Goal: Task Accomplishment & Management: Manage account settings

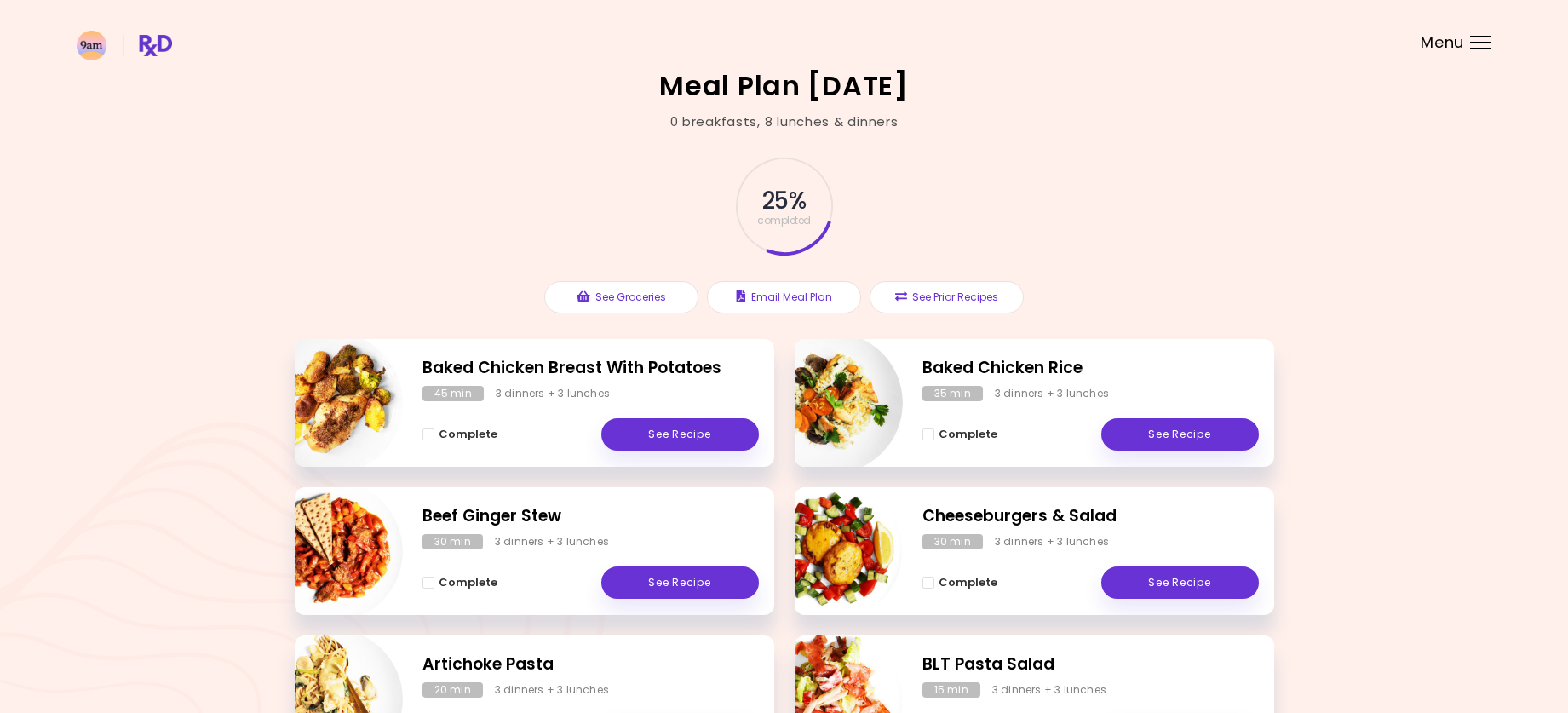
click at [682, 455] on div "Baked Chicken Breast With Potatoes 45 min 3 dinners + 3 lunches Complete See Re…" at bounding box center [534, 402] width 480 height 128
click at [466, 434] on span "Complete" at bounding box center [468, 434] width 59 height 13
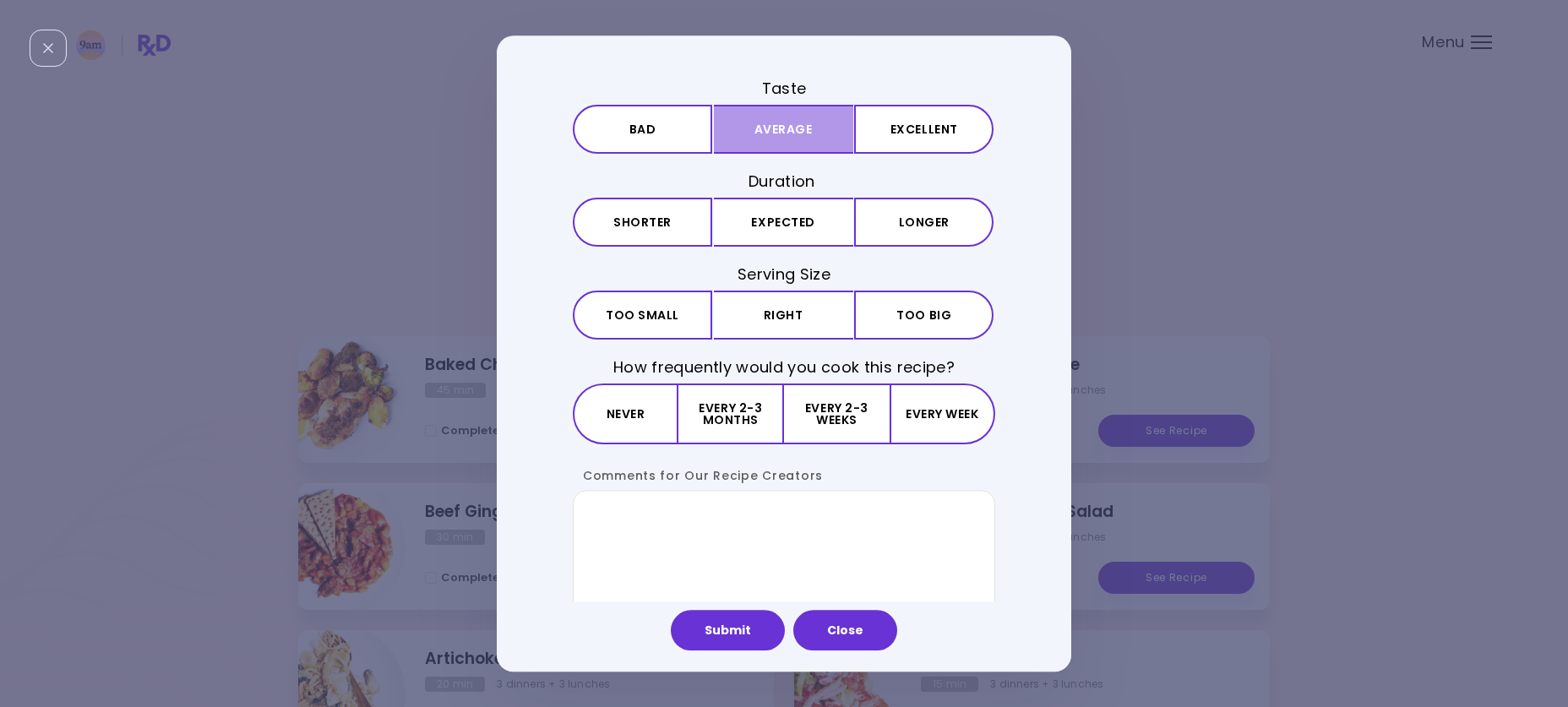
click at [763, 132] on button "Average" at bounding box center [784, 129] width 140 height 49
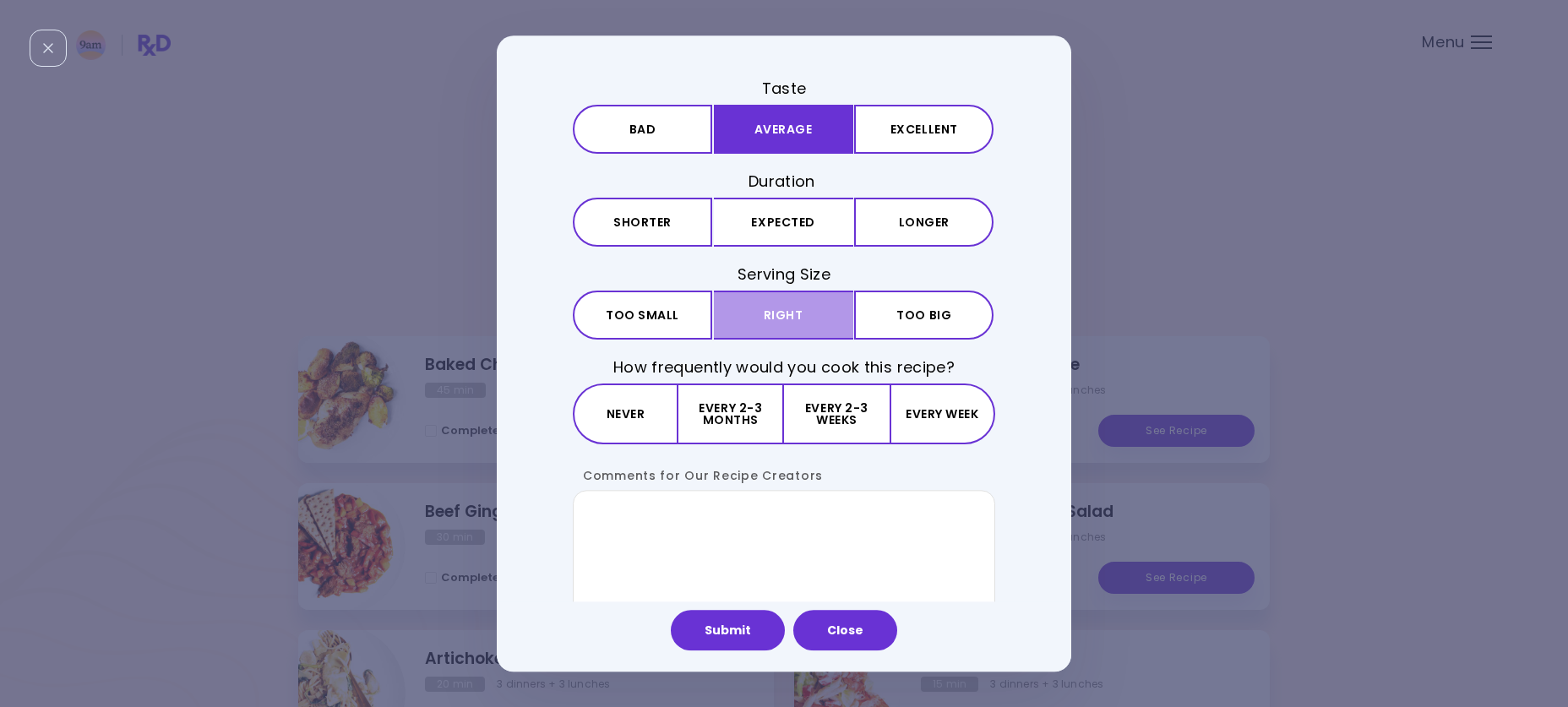
drag, startPoint x: 754, startPoint y: 225, endPoint x: 770, endPoint y: 292, distance: 68.9
click at [754, 228] on button "Expected" at bounding box center [784, 223] width 140 height 49
click at [777, 317] on button "Right" at bounding box center [784, 315] width 140 height 49
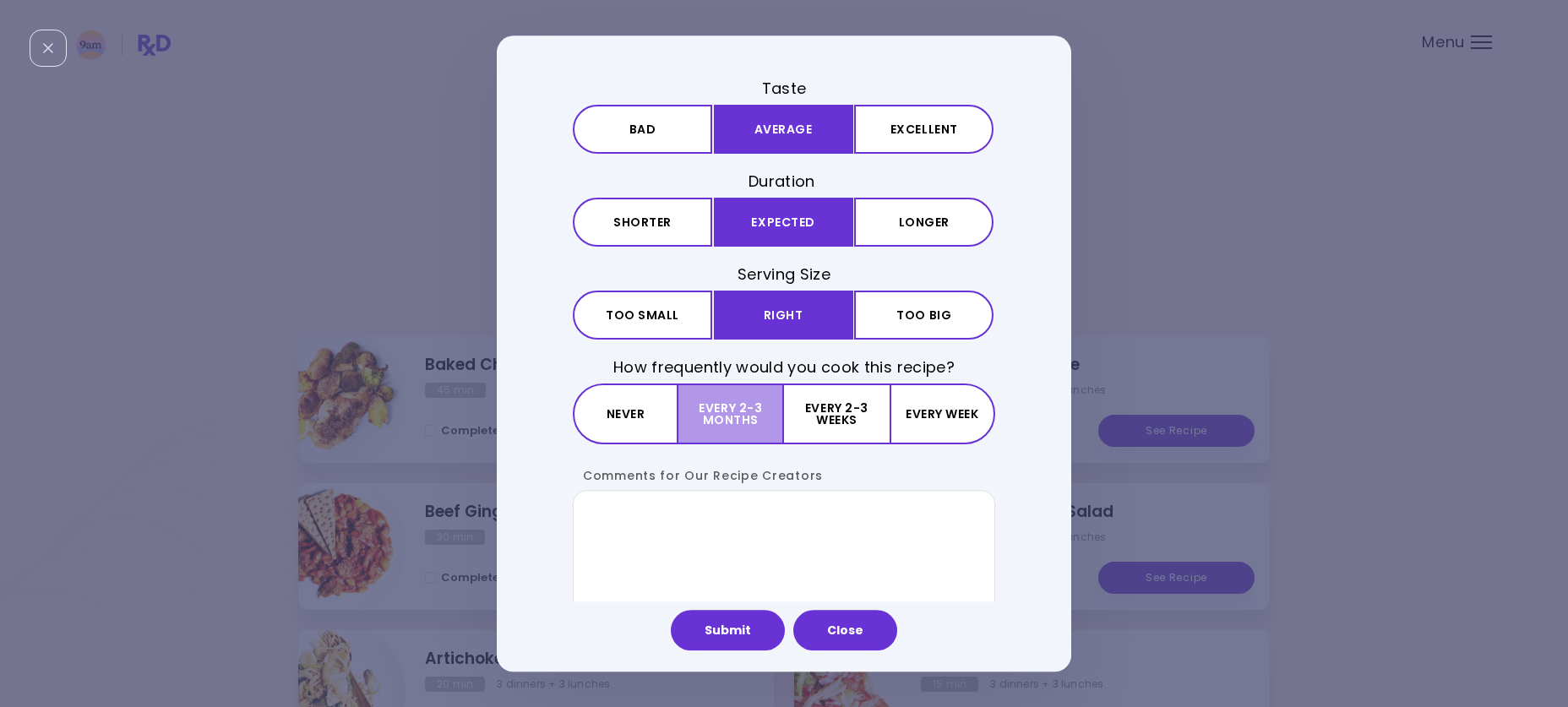
click at [742, 427] on button "Every 2-3 months" at bounding box center [730, 415] width 106 height 61
click at [725, 628] on button "Submit" at bounding box center [728, 630] width 114 height 40
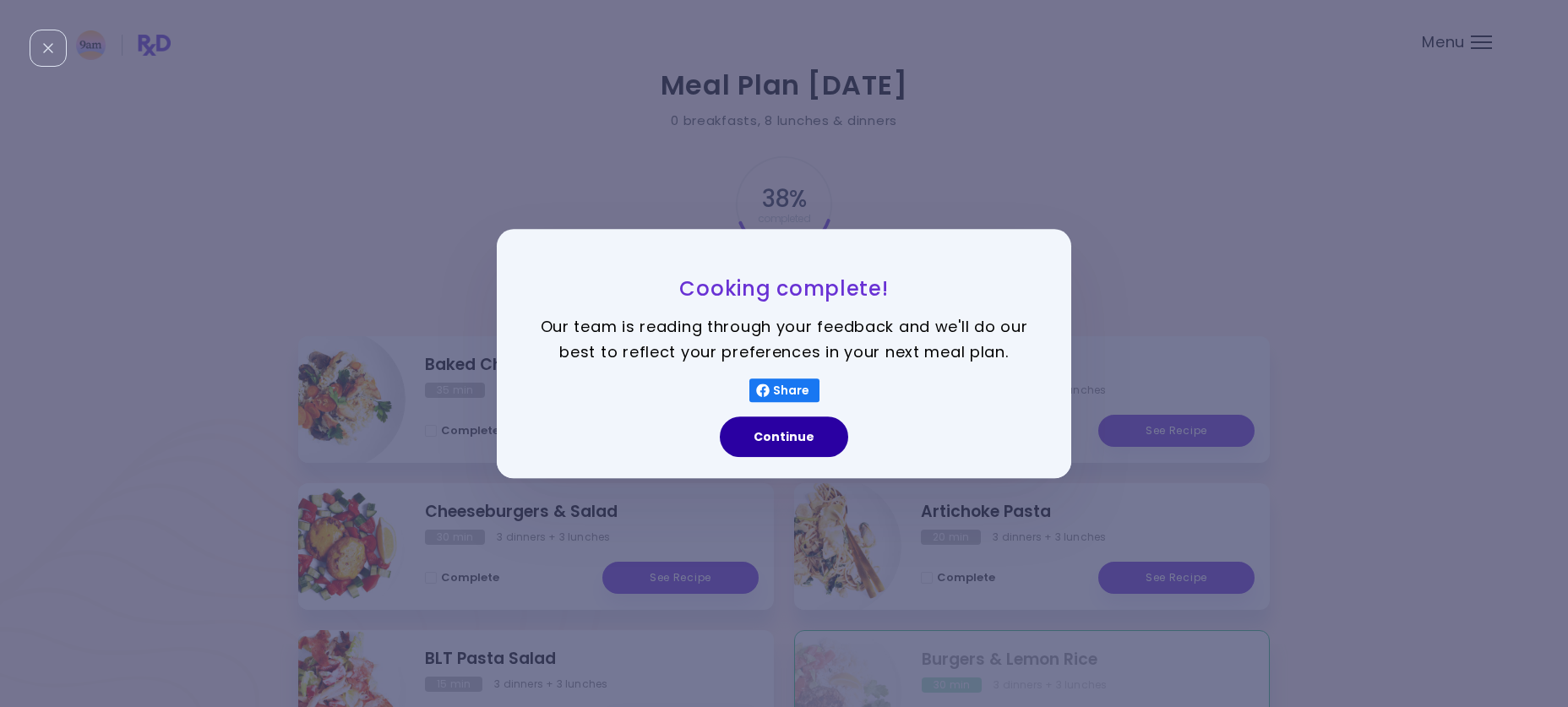
click at [797, 439] on button "Continue" at bounding box center [784, 436] width 128 height 40
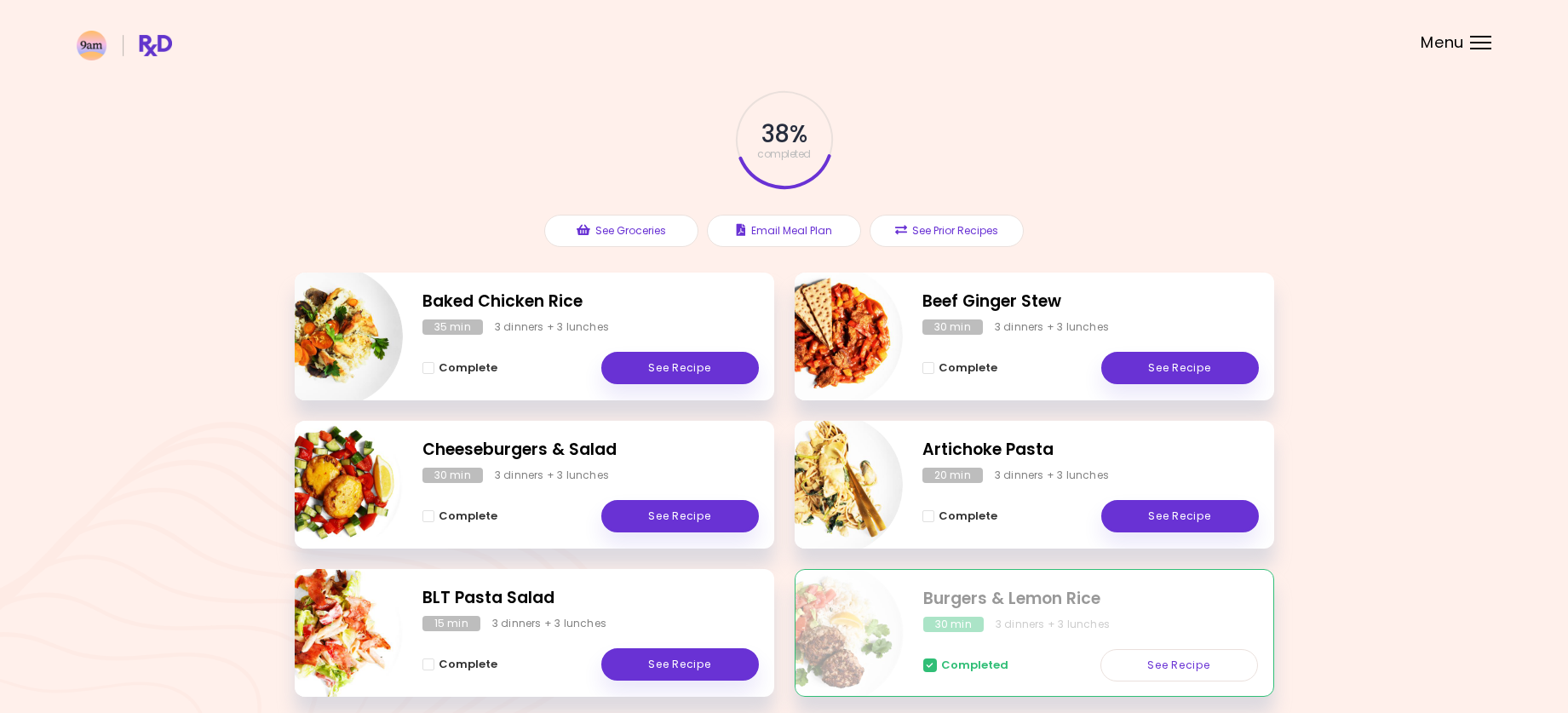
scroll to position [171, 0]
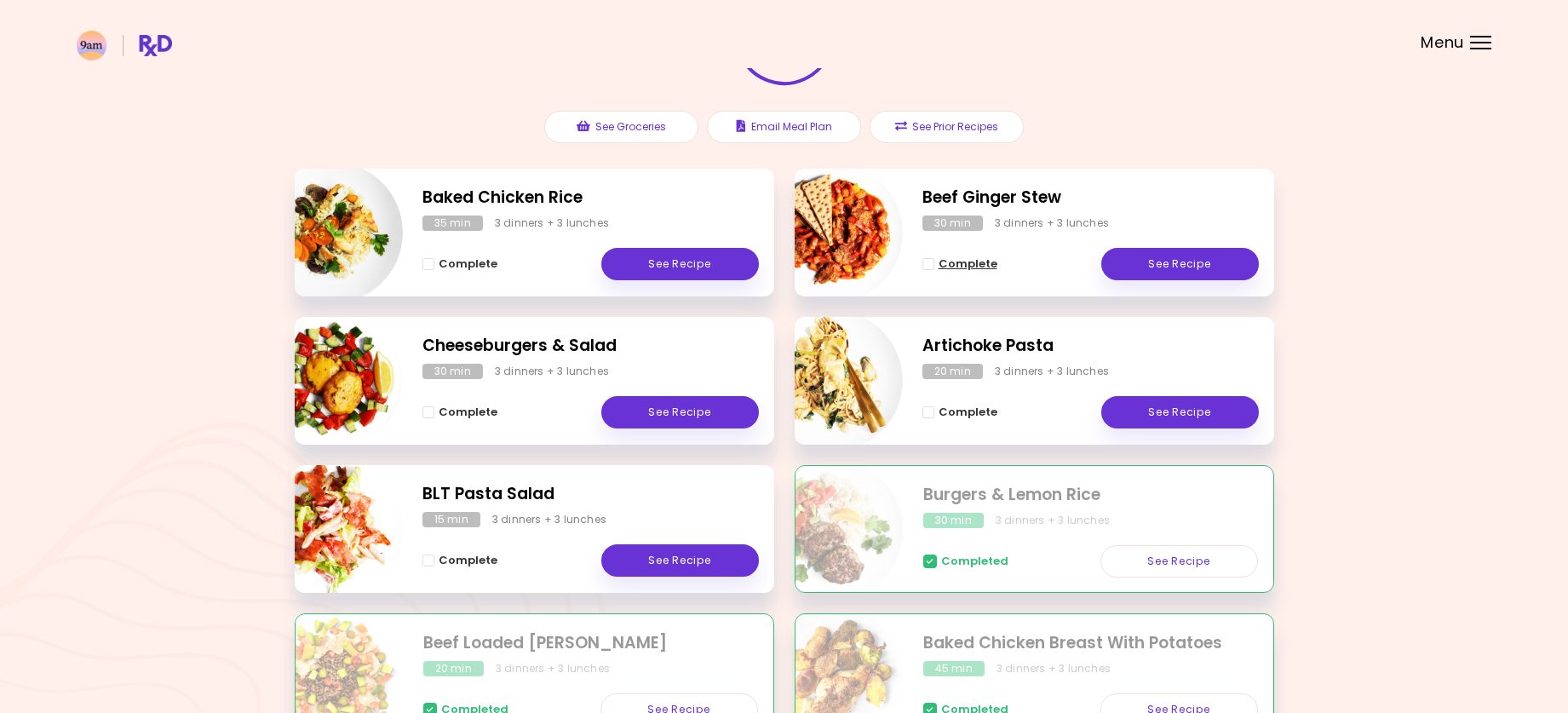
click at [928, 268] on span "Complete - Beef Ginger Stew" at bounding box center [929, 264] width 12 height 12
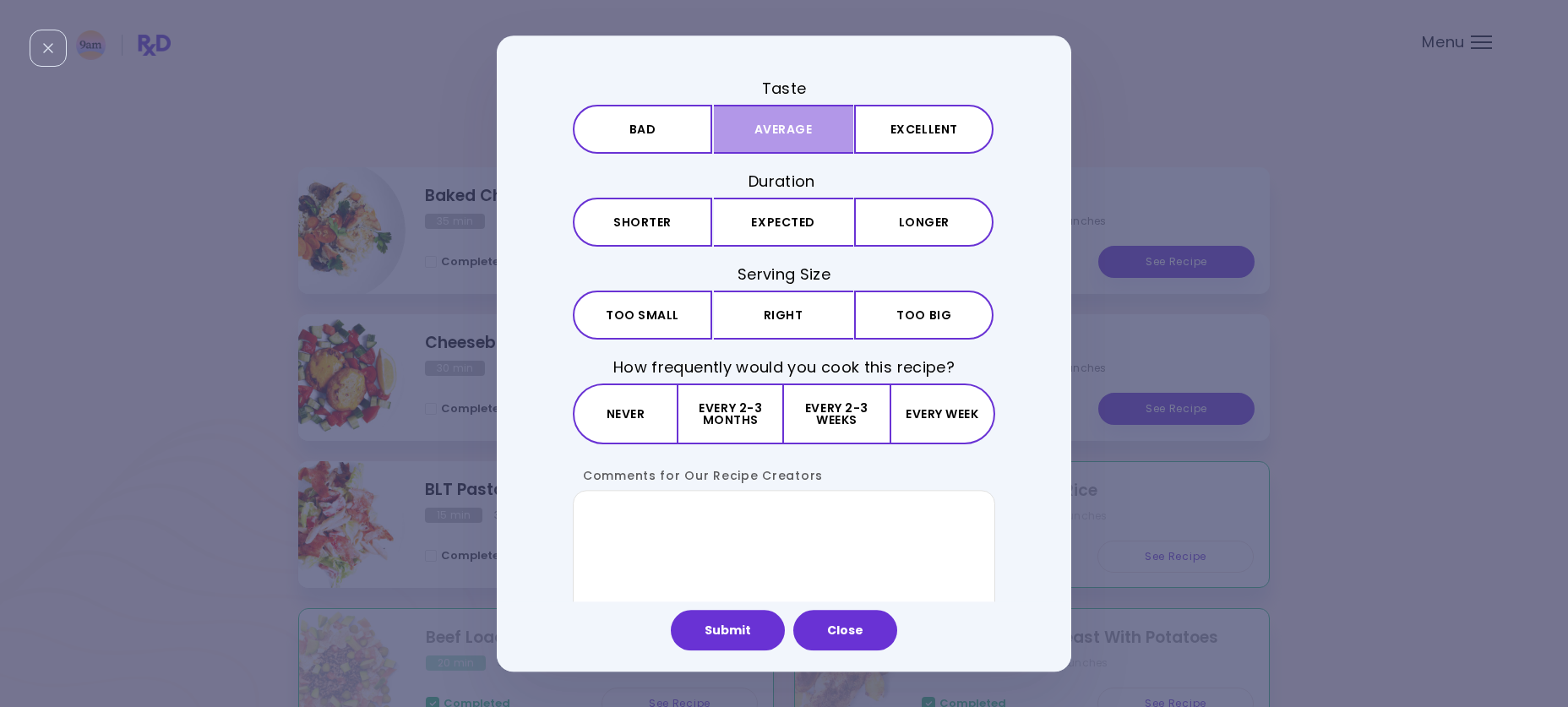
click at [792, 127] on button "Average" at bounding box center [784, 129] width 140 height 49
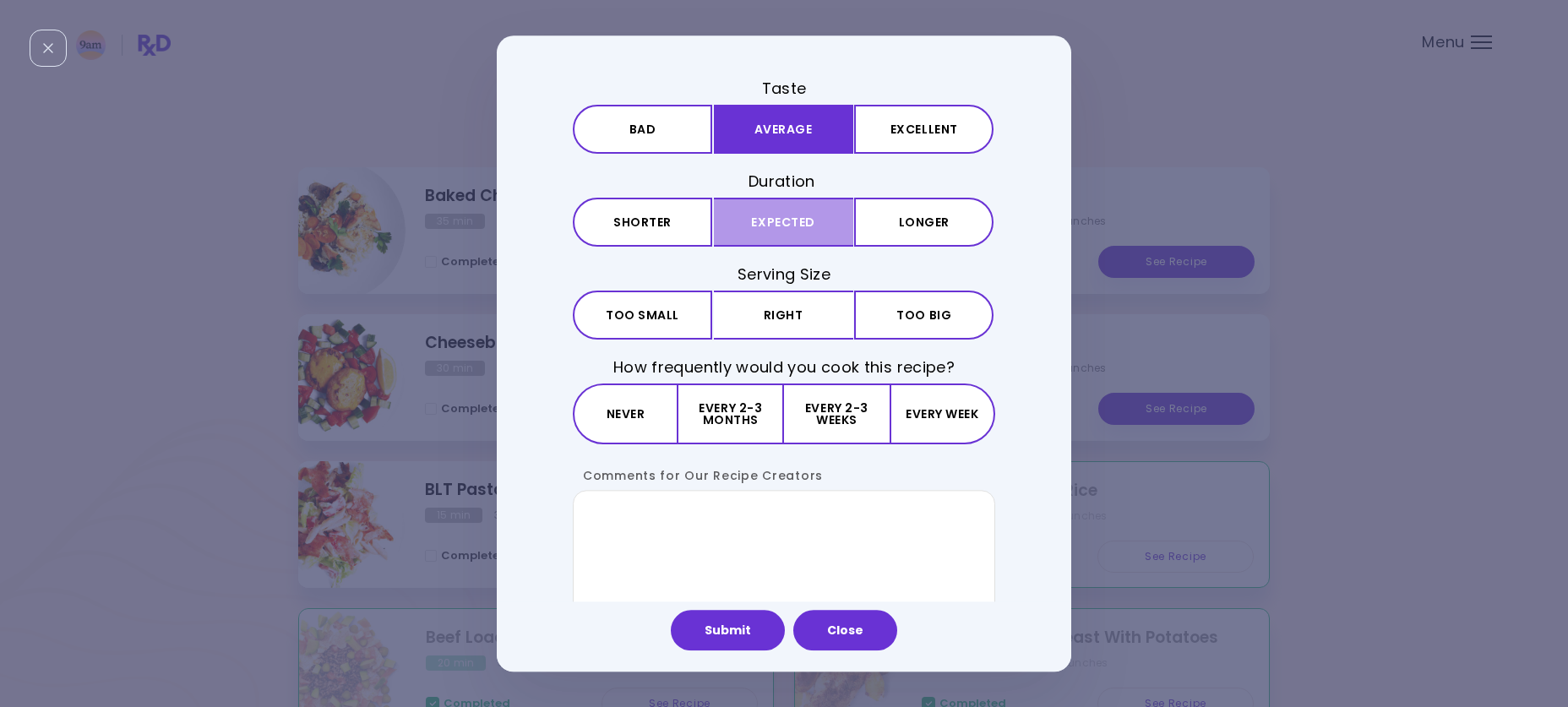
click at [787, 230] on button "Expected" at bounding box center [784, 223] width 140 height 49
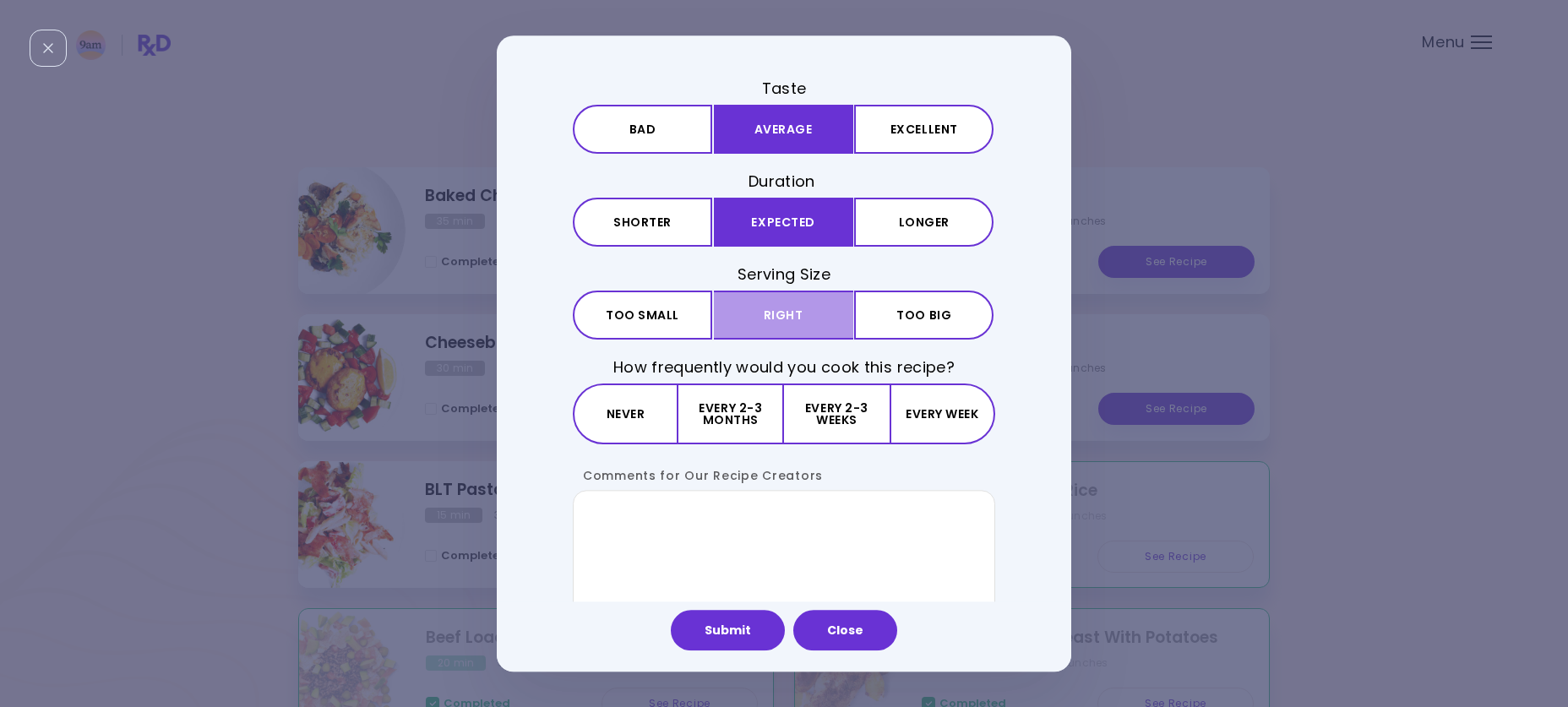
click at [784, 311] on button "Right" at bounding box center [784, 315] width 140 height 49
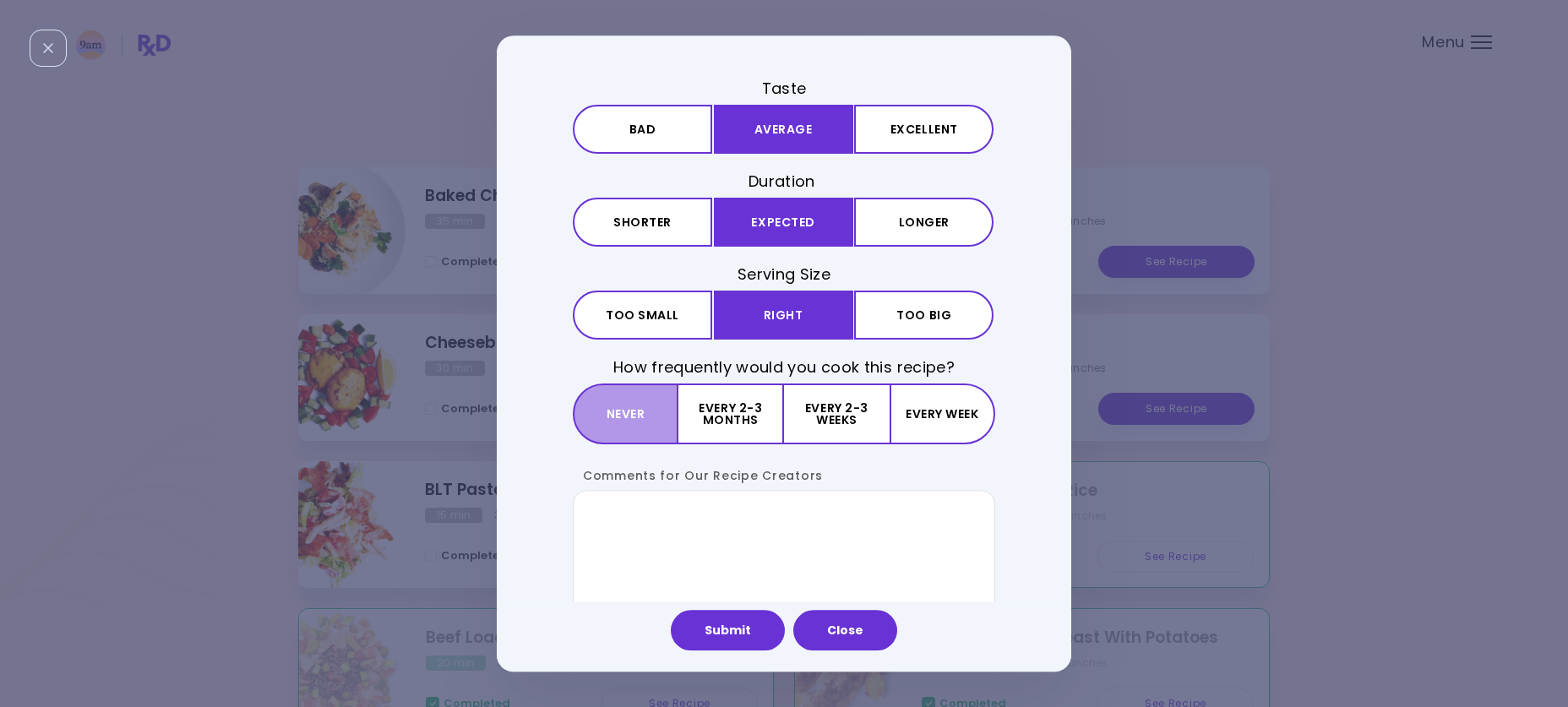
click at [646, 417] on button "Never" at bounding box center [625, 415] width 106 height 61
click at [727, 635] on button "Submit" at bounding box center [728, 630] width 114 height 40
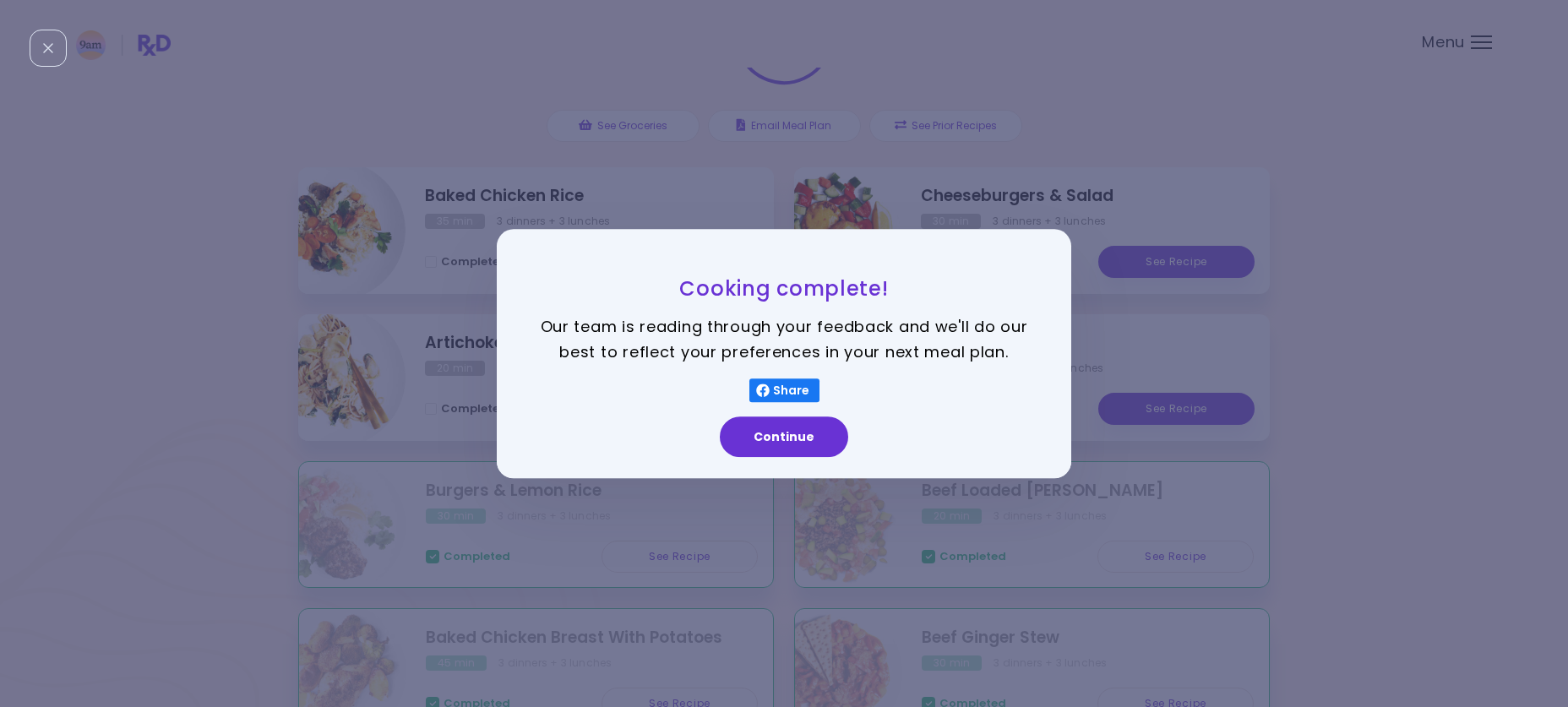
click at [777, 423] on button "Continue" at bounding box center [784, 436] width 128 height 40
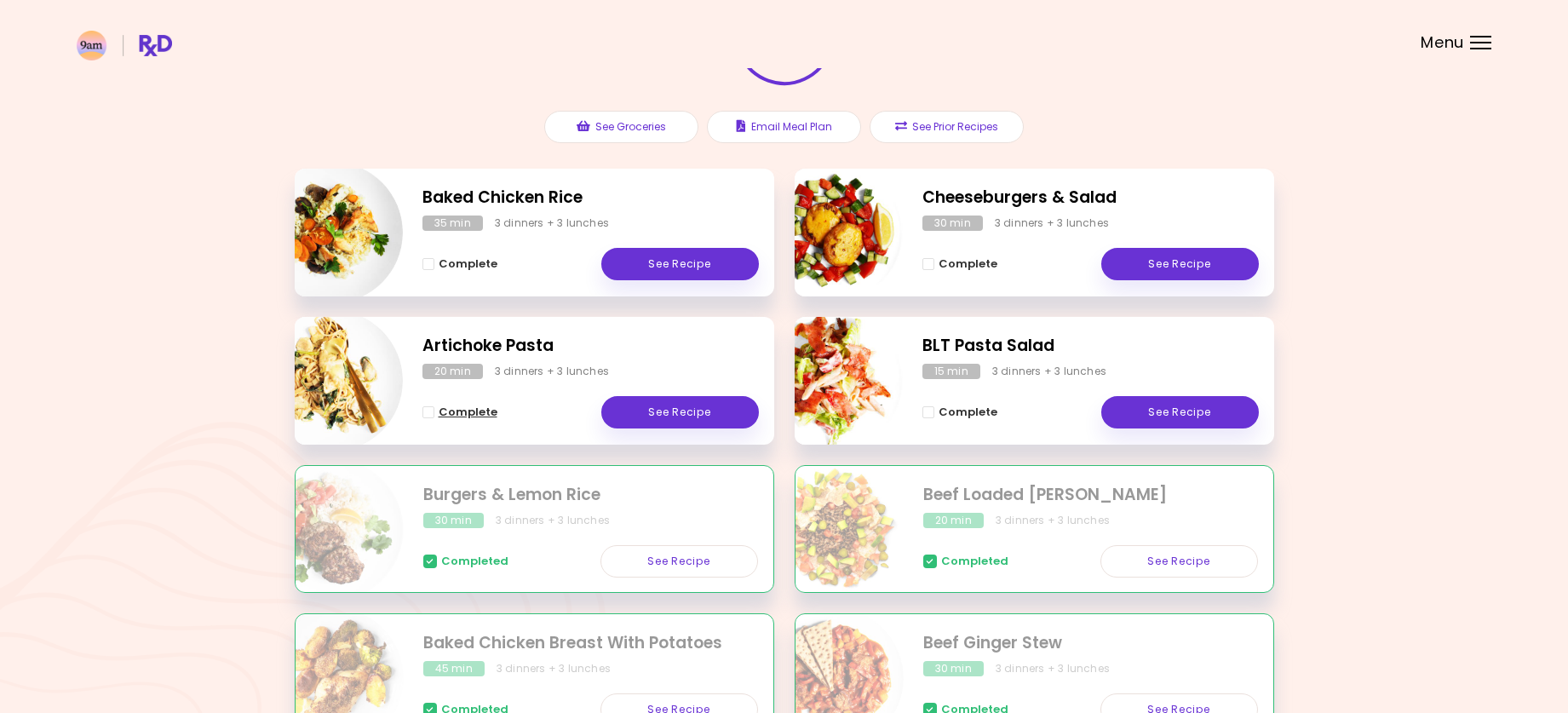
click at [479, 411] on span "Complete" at bounding box center [468, 412] width 59 height 13
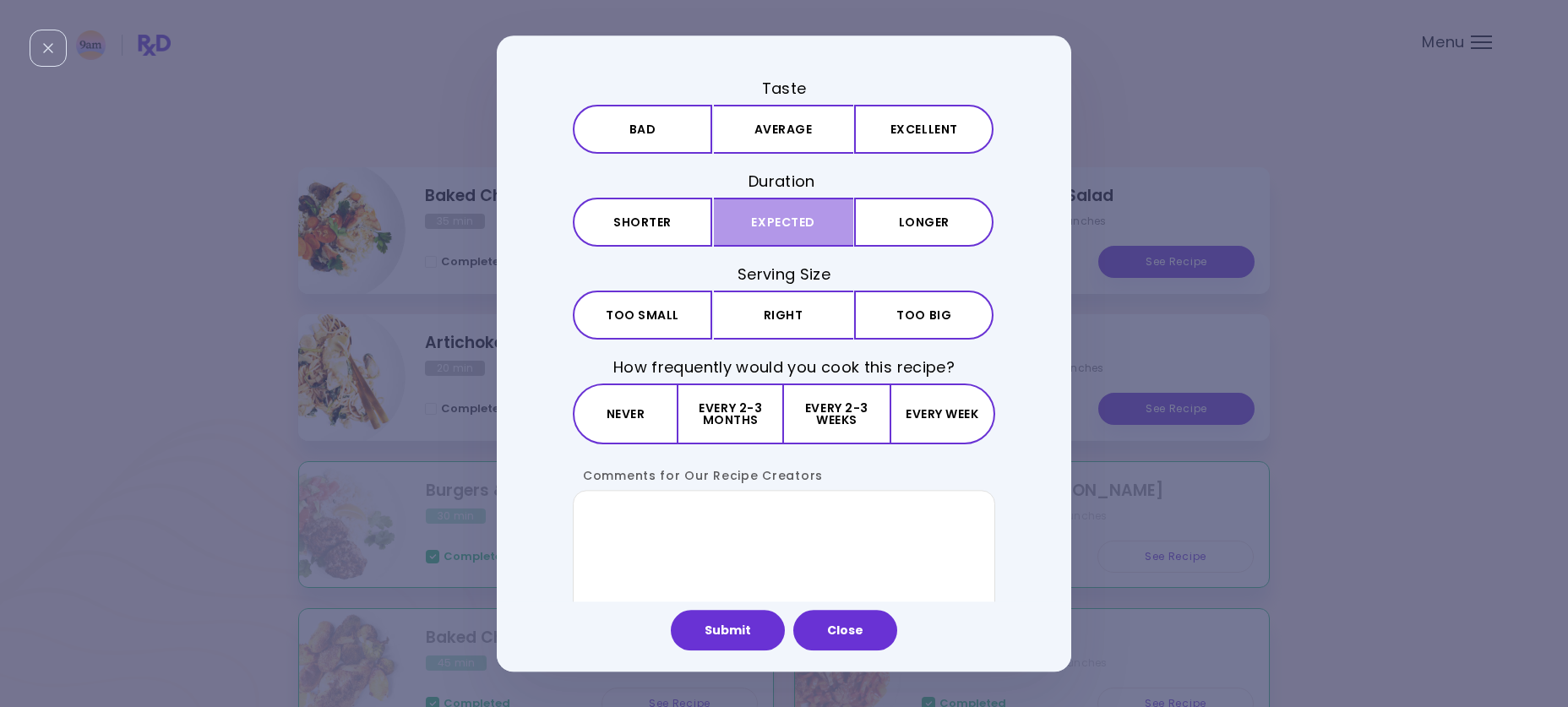
drag, startPoint x: 770, startPoint y: 130, endPoint x: 777, endPoint y: 199, distance: 69.4
click at [771, 134] on button "Average" at bounding box center [784, 129] width 140 height 49
click at [783, 236] on button "Expected" at bounding box center [784, 223] width 140 height 49
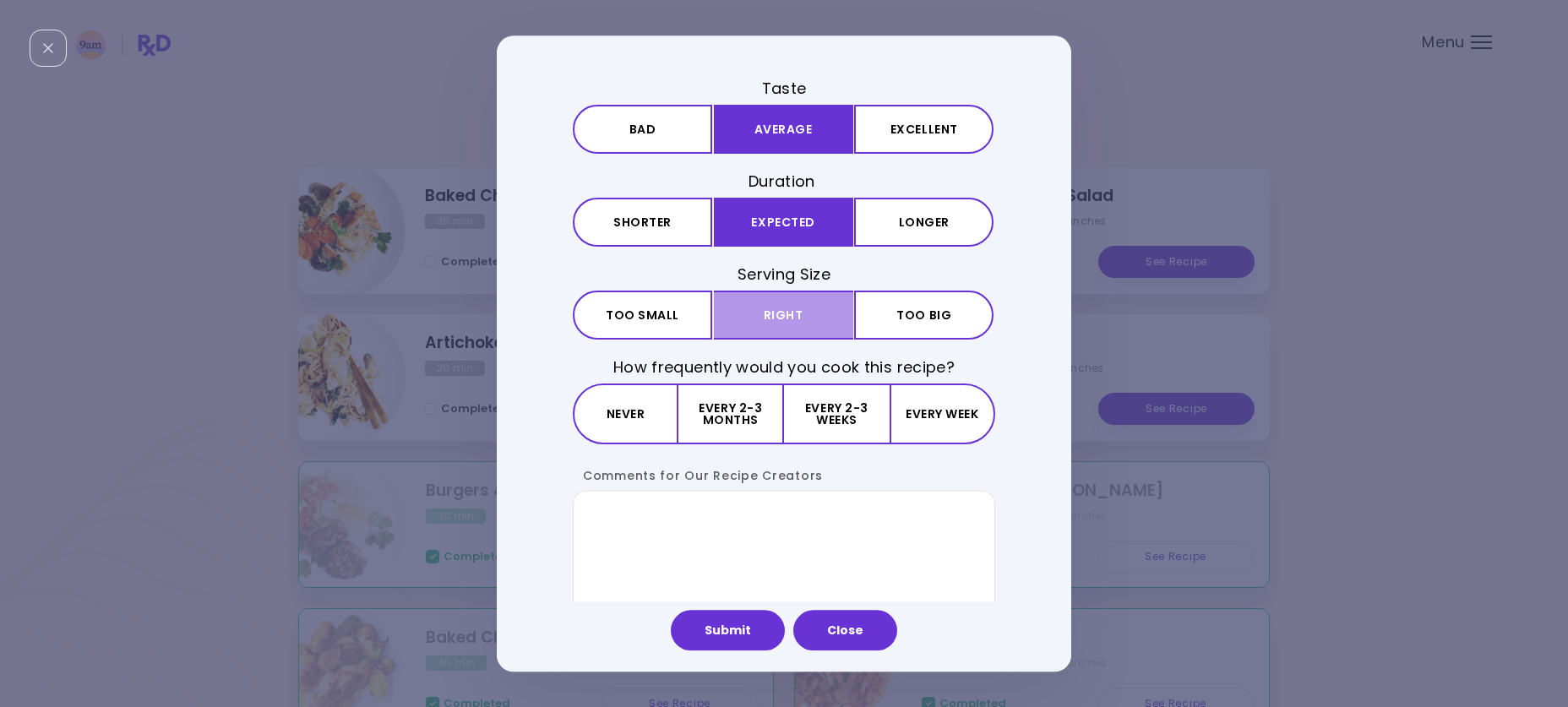
drag, startPoint x: 791, startPoint y: 314, endPoint x: 784, endPoint y: 340, distance: 26.9
click at [791, 318] on button "Right" at bounding box center [784, 315] width 140 height 49
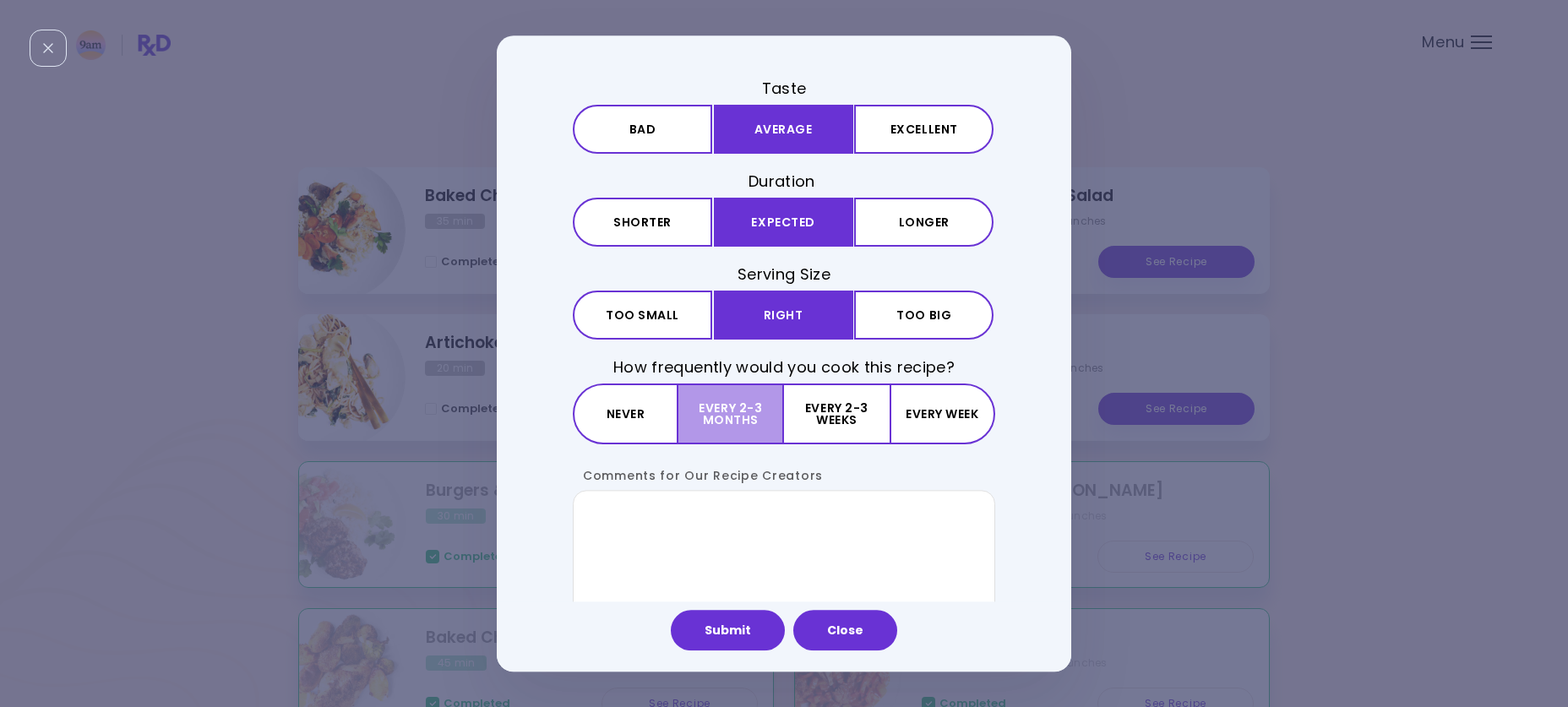
click at [749, 406] on button "Every 2-3 months" at bounding box center [730, 415] width 106 height 61
click at [746, 643] on button "Submit" at bounding box center [728, 630] width 114 height 40
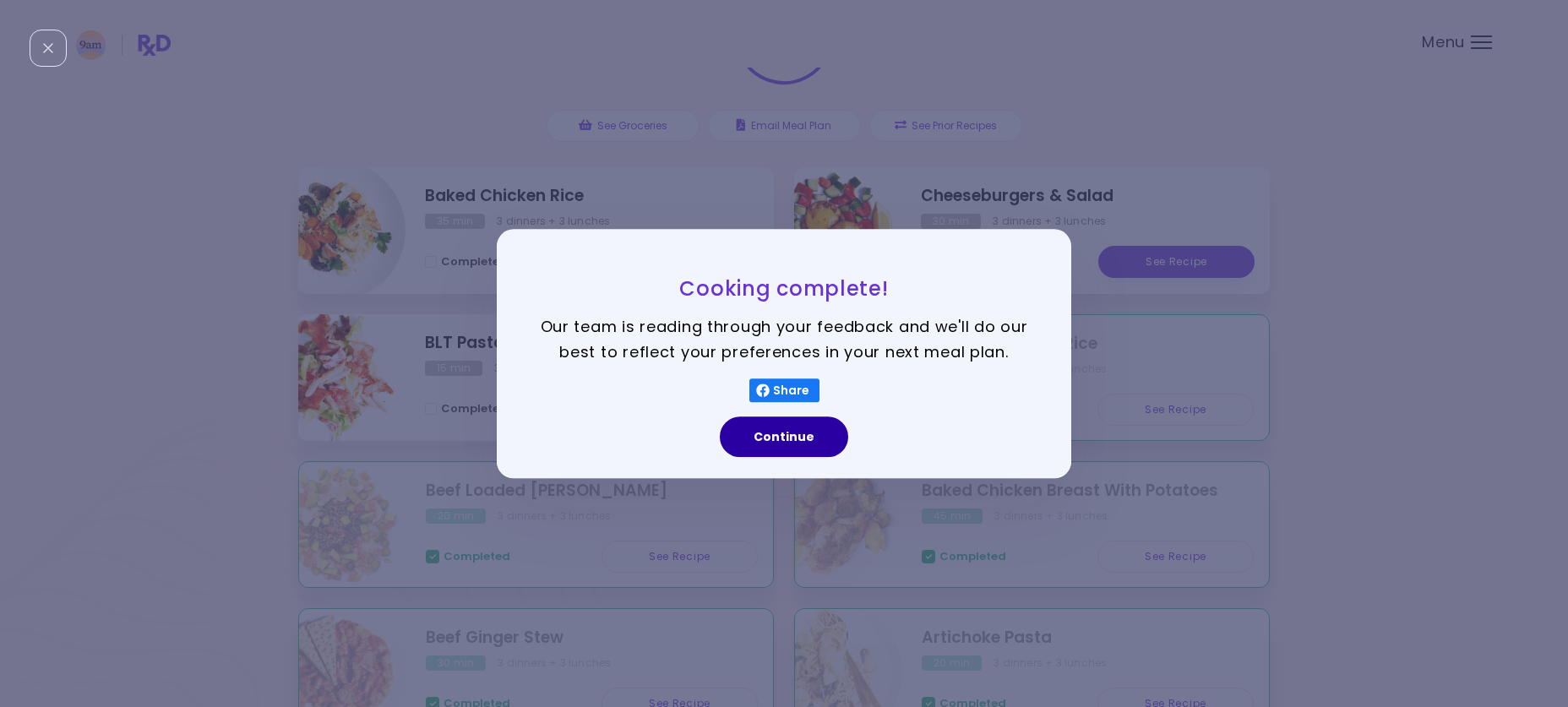
click at [792, 438] on button "Continue" at bounding box center [784, 436] width 128 height 40
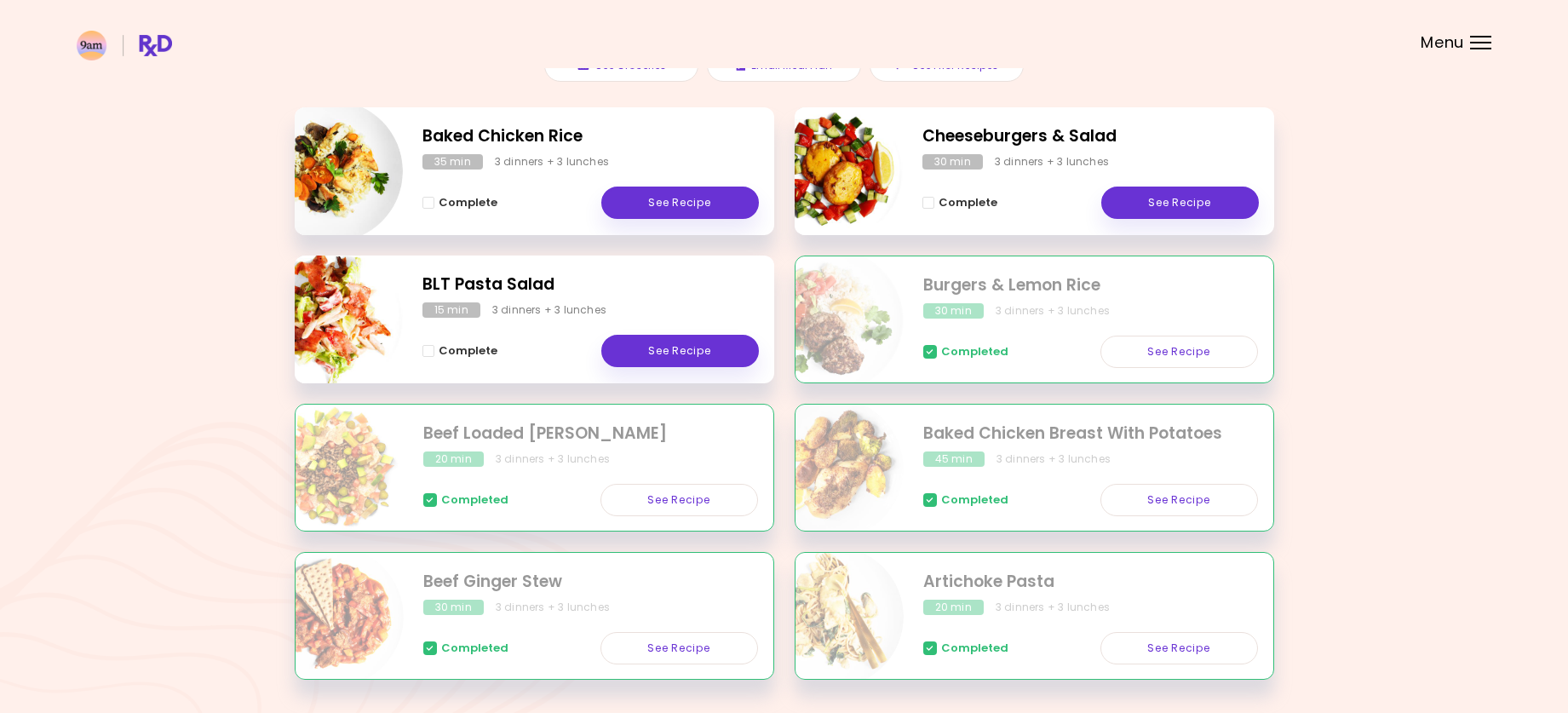
scroll to position [291, 0]
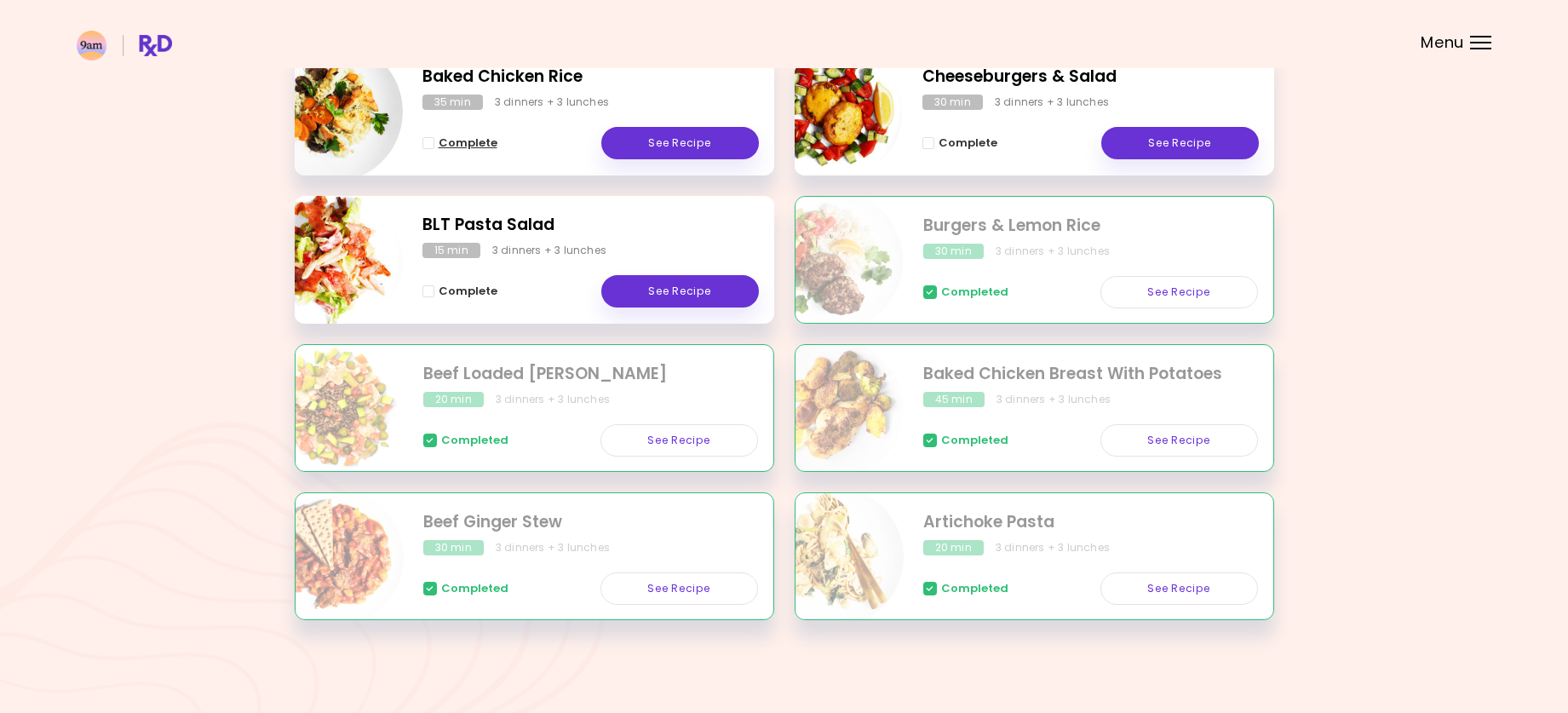
click at [422, 143] on span "Complete - Baked Chicken Rice" at bounding box center [429, 143] width 12 height 12
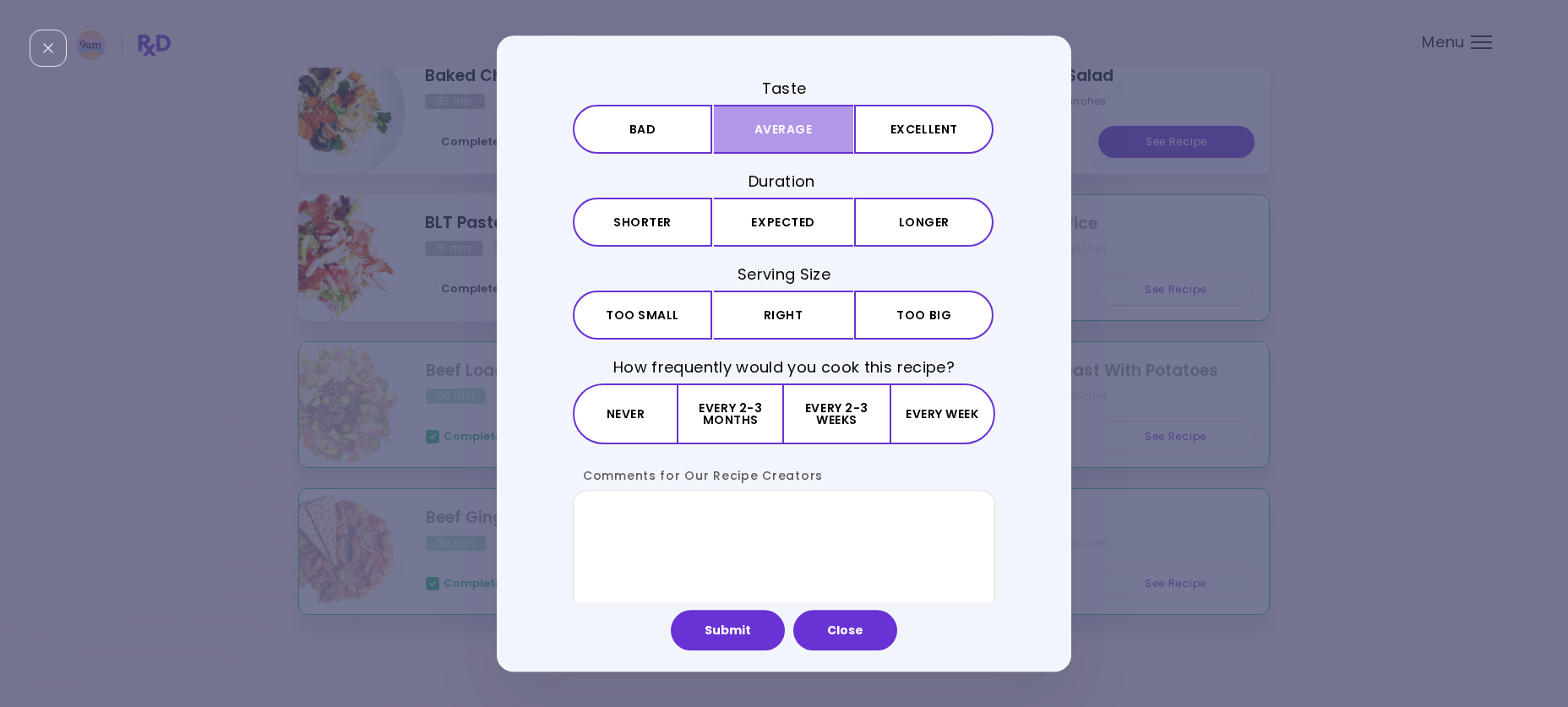
click at [787, 141] on button "Average" at bounding box center [784, 129] width 140 height 49
drag, startPoint x: 785, startPoint y: 222, endPoint x: 779, endPoint y: 287, distance: 65.3
click at [785, 223] on button "Expected" at bounding box center [784, 223] width 140 height 49
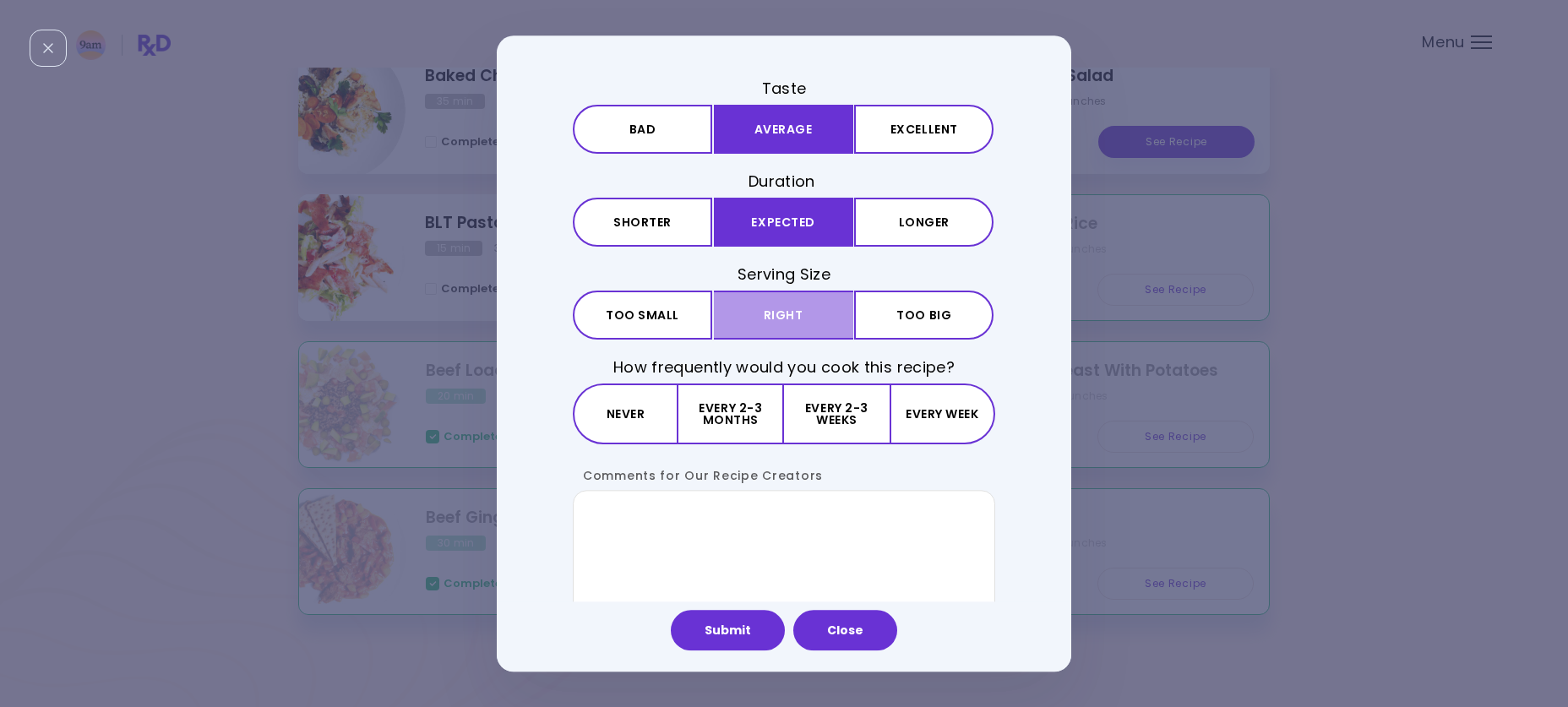
click at [779, 322] on button "Right" at bounding box center [784, 315] width 140 height 49
drag, startPoint x: 730, startPoint y: 408, endPoint x: 735, endPoint y: 494, distance: 86.1
click at [730, 410] on button "Every 2-3 months" at bounding box center [730, 415] width 106 height 61
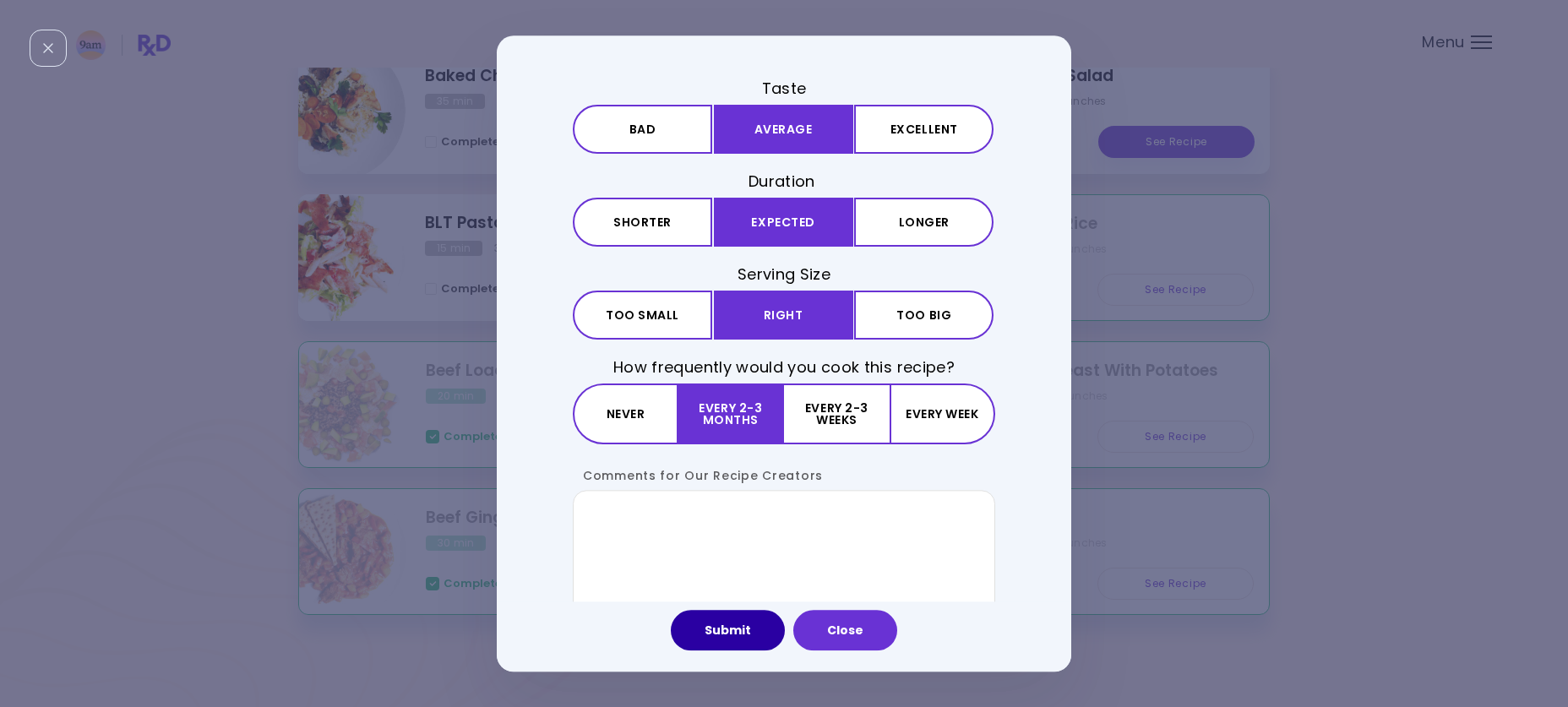
click at [742, 634] on button "Submit" at bounding box center [728, 630] width 114 height 40
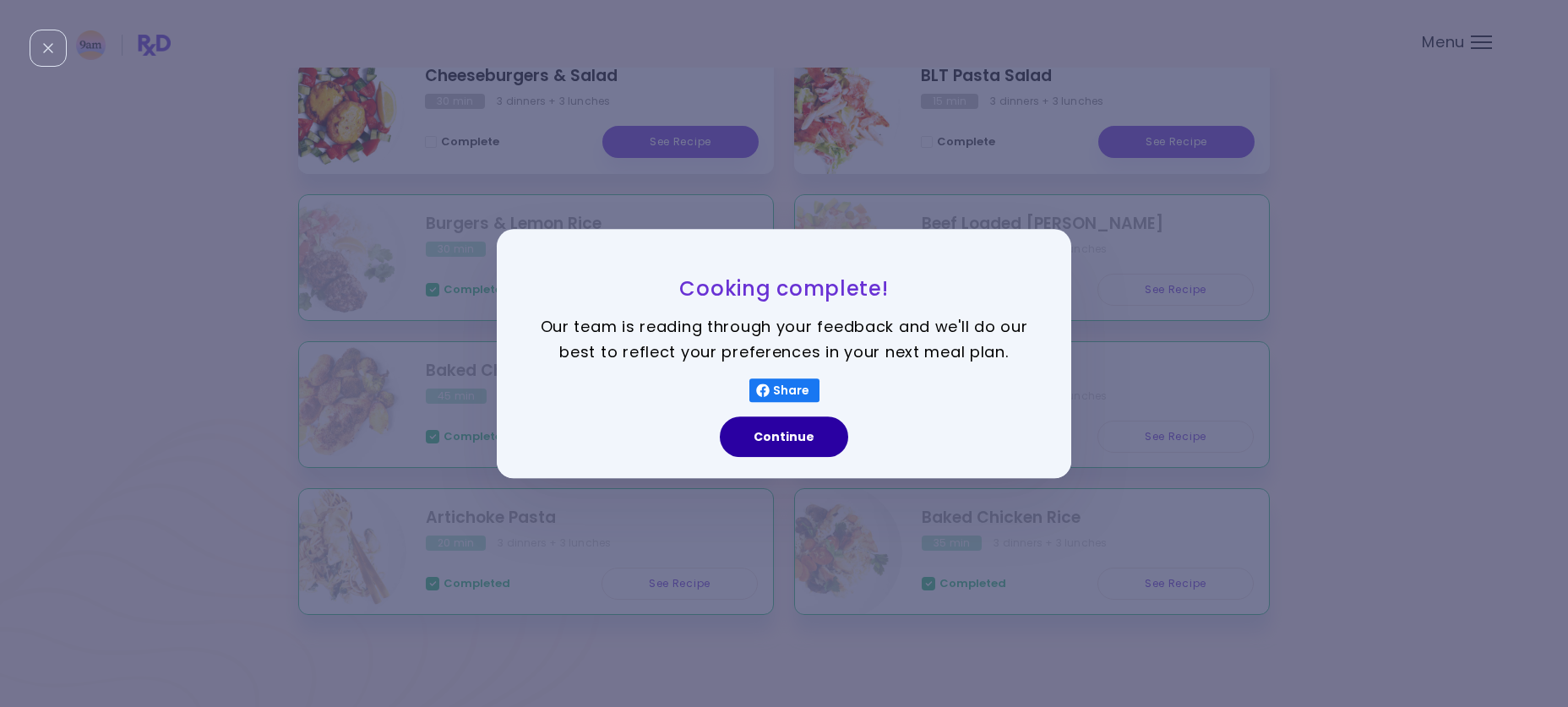
click at [774, 442] on button "Continue" at bounding box center [784, 436] width 128 height 40
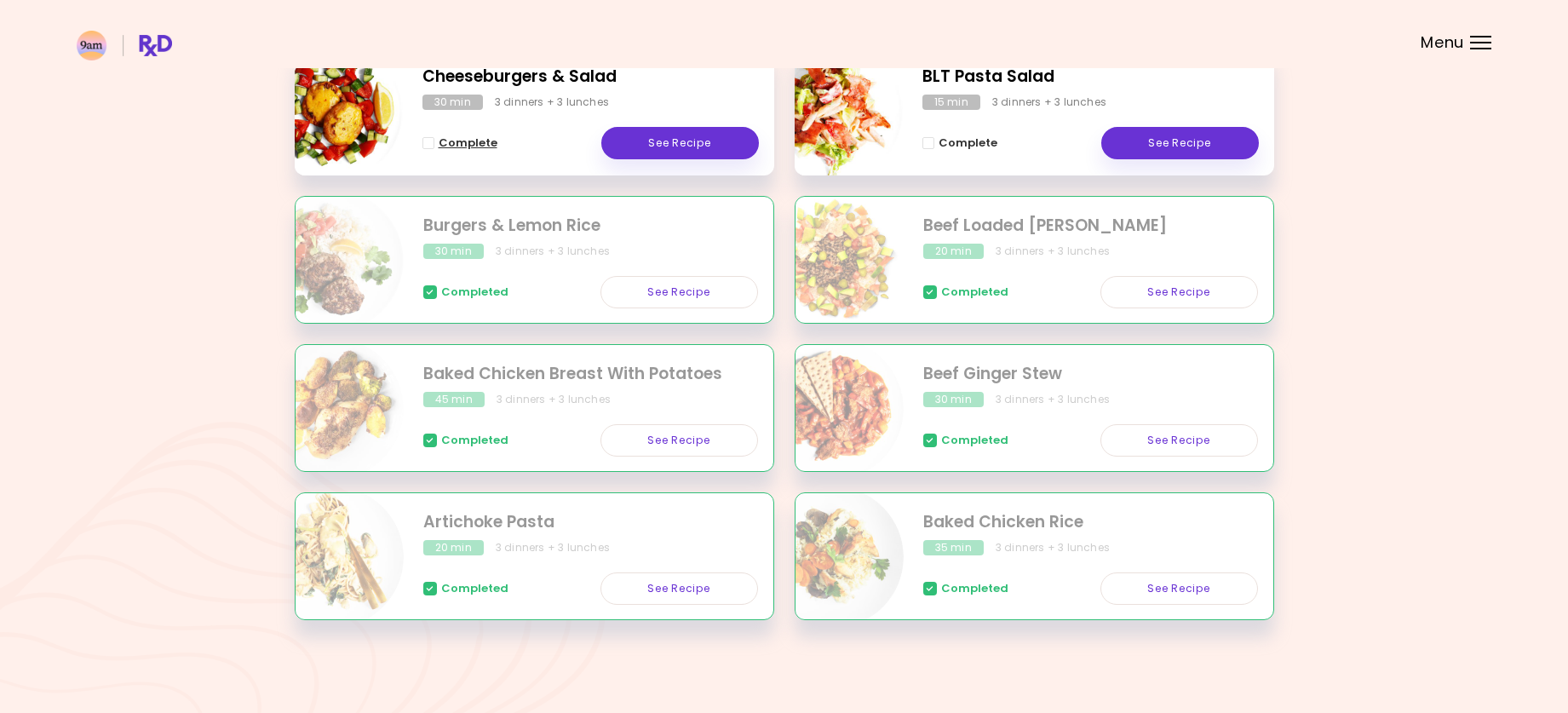
click at [432, 137] on span "Complete - Cheeseburgers & Salad" at bounding box center [429, 143] width 12 height 12
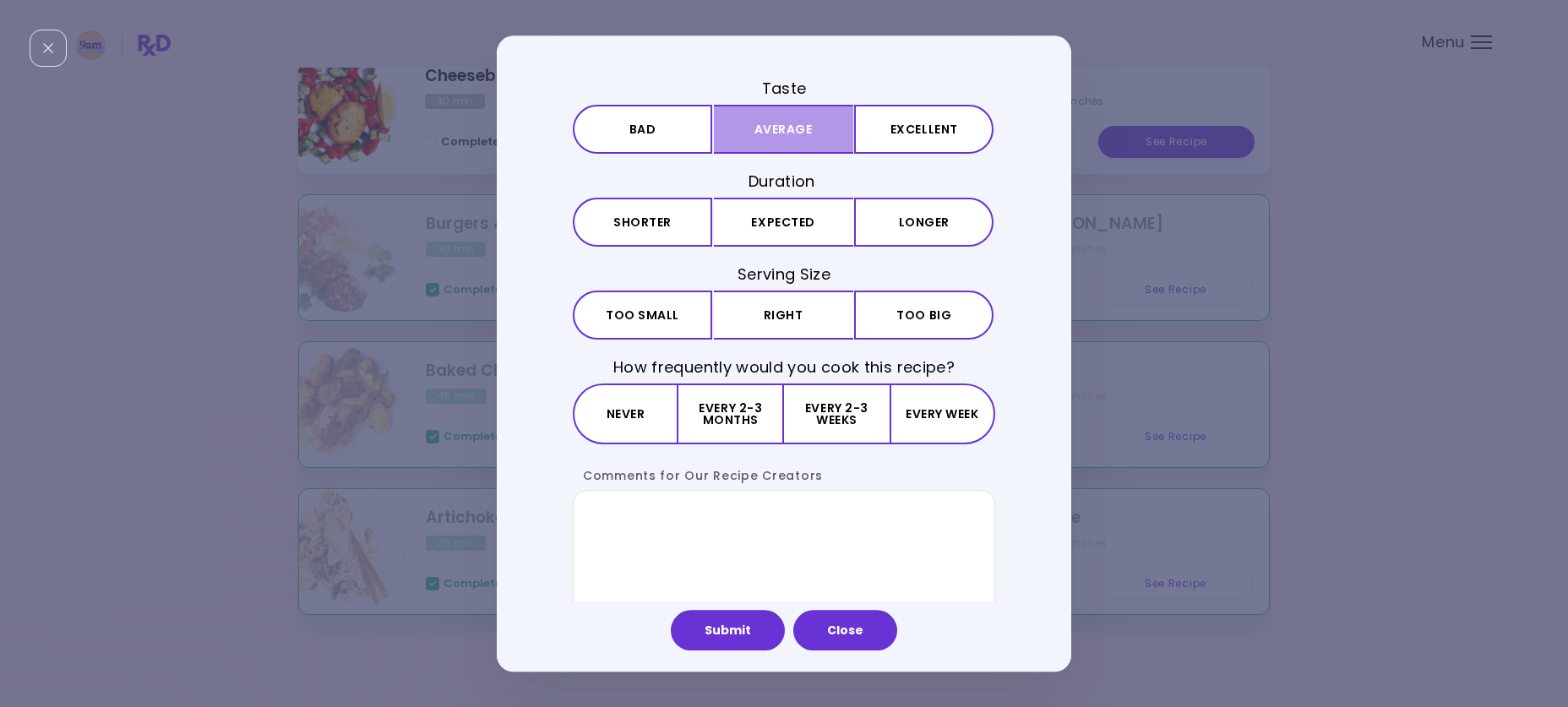
click at [766, 133] on button "Average" at bounding box center [784, 129] width 140 height 49
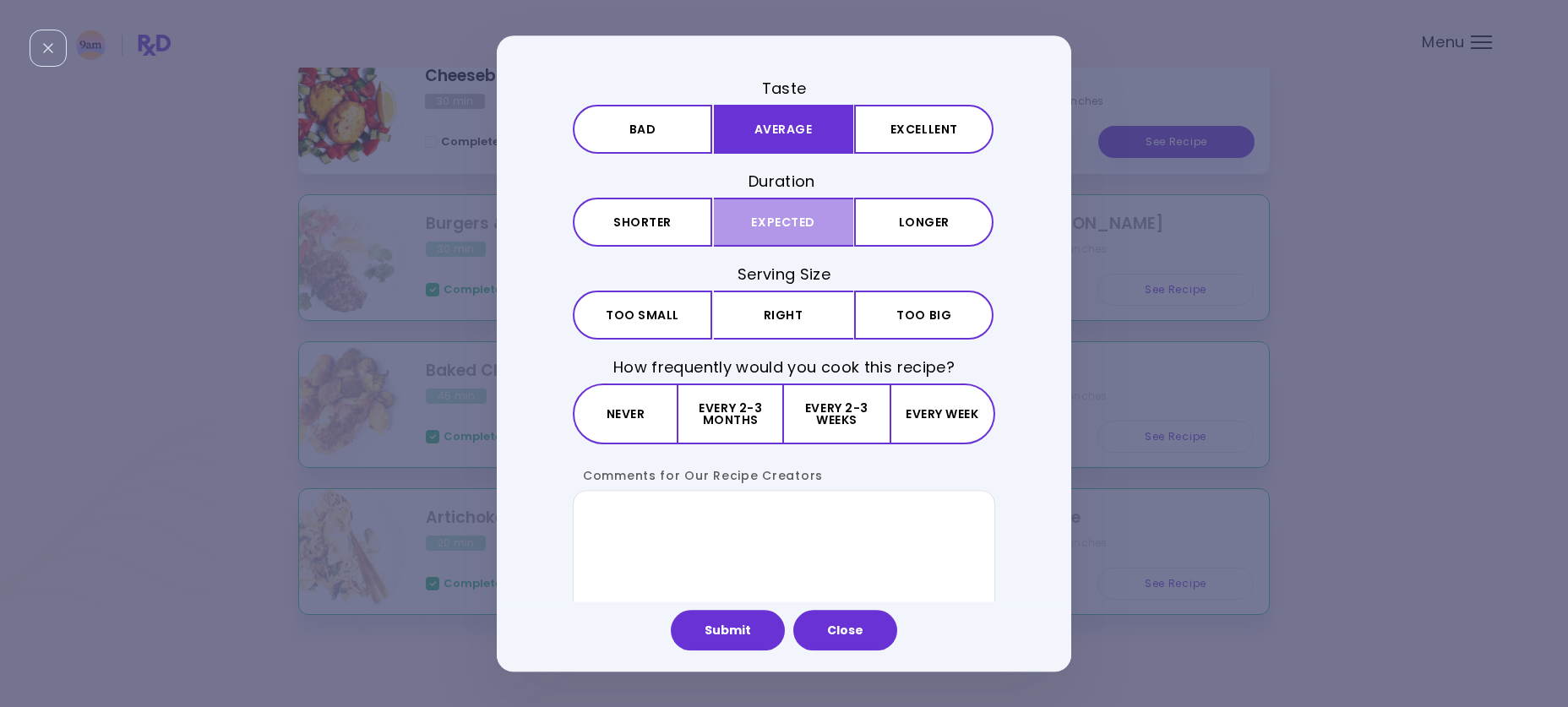
click at [766, 223] on button "Expected" at bounding box center [784, 223] width 140 height 49
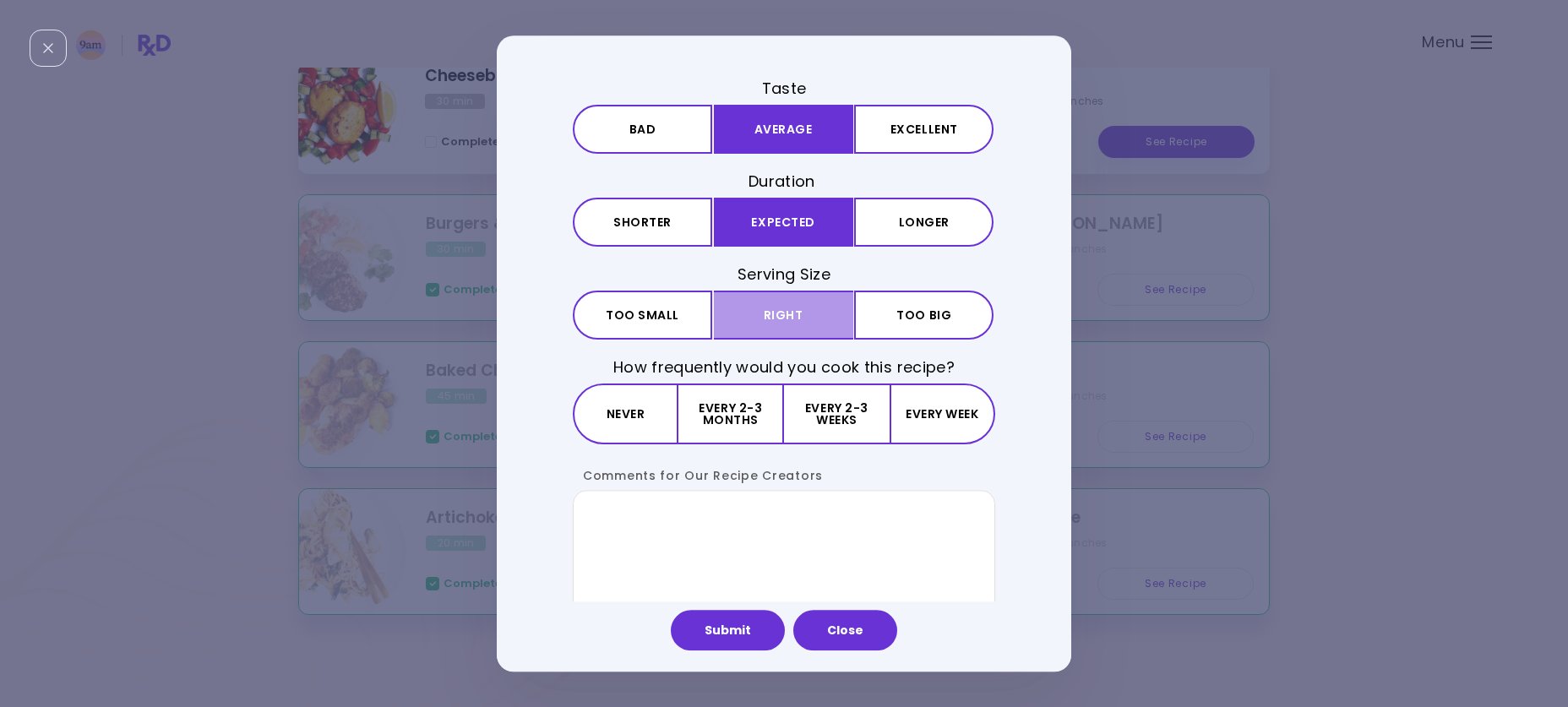
click at [778, 319] on button "Right" at bounding box center [784, 315] width 140 height 49
click at [736, 448] on div "Taste Bad Average Excellent Duration Shorter Expected Longer Serving Size Small…" at bounding box center [784, 347] width 422 height 540
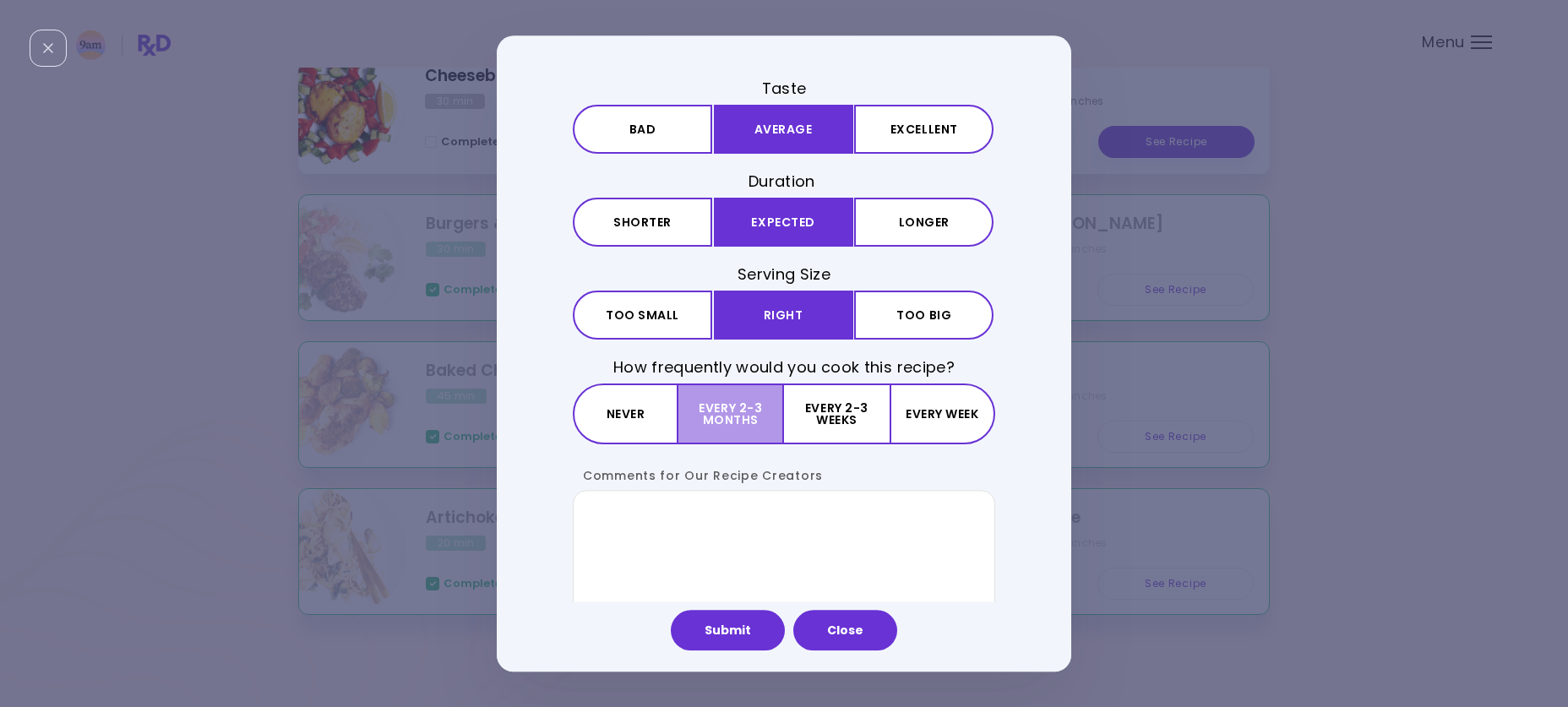
click at [744, 412] on button "Every 2-3 months" at bounding box center [730, 415] width 106 height 61
click at [733, 635] on button "Submit" at bounding box center [728, 630] width 114 height 40
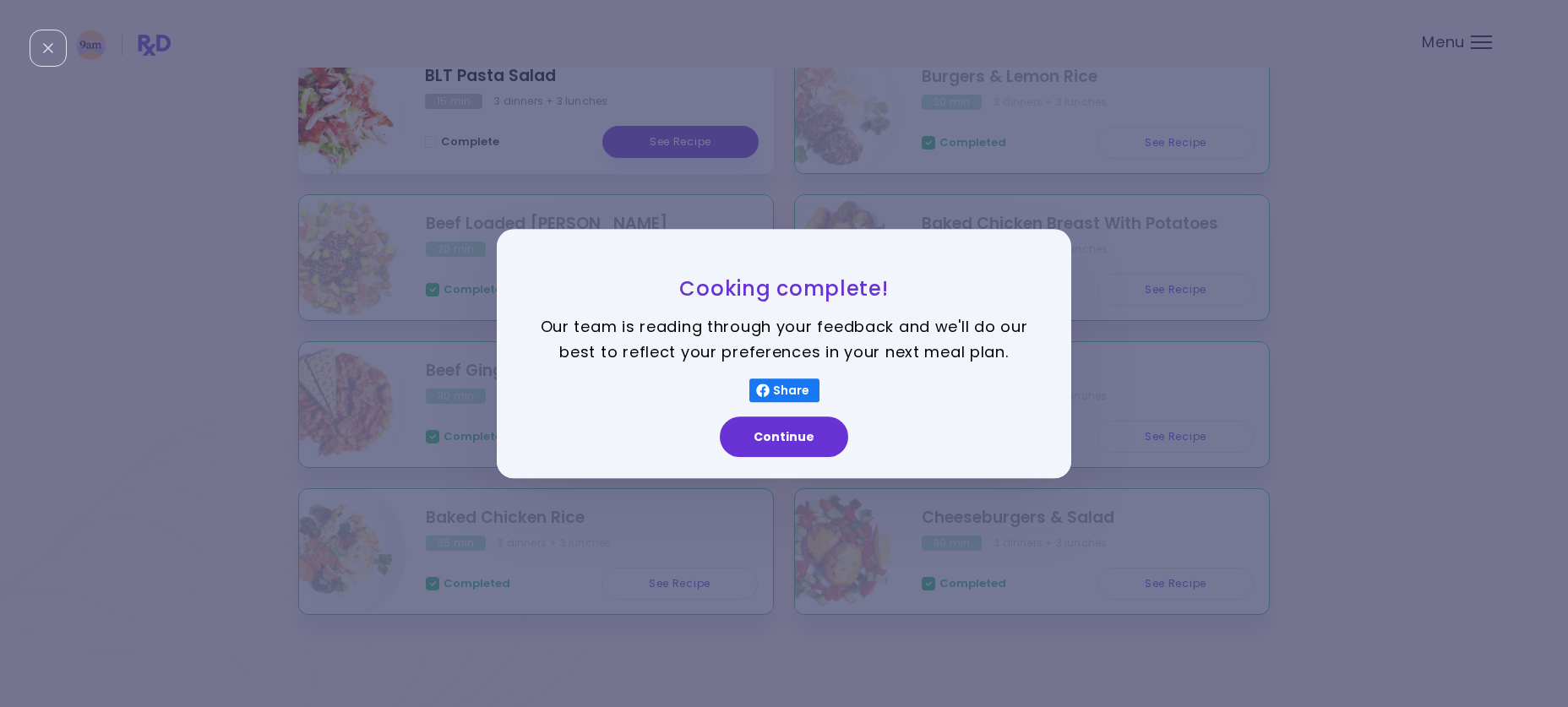
click at [808, 436] on button "Continue" at bounding box center [784, 436] width 128 height 40
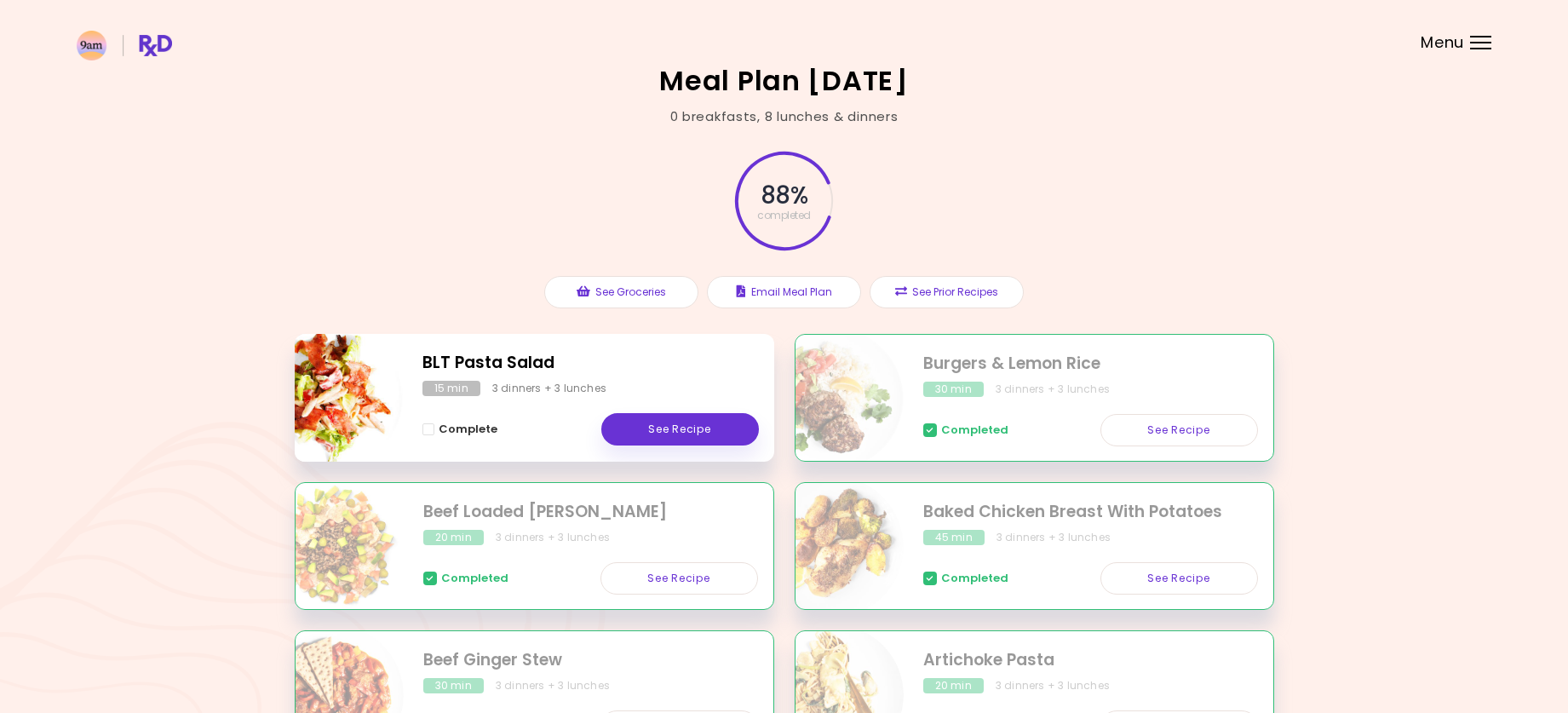
scroll to position [0, 0]
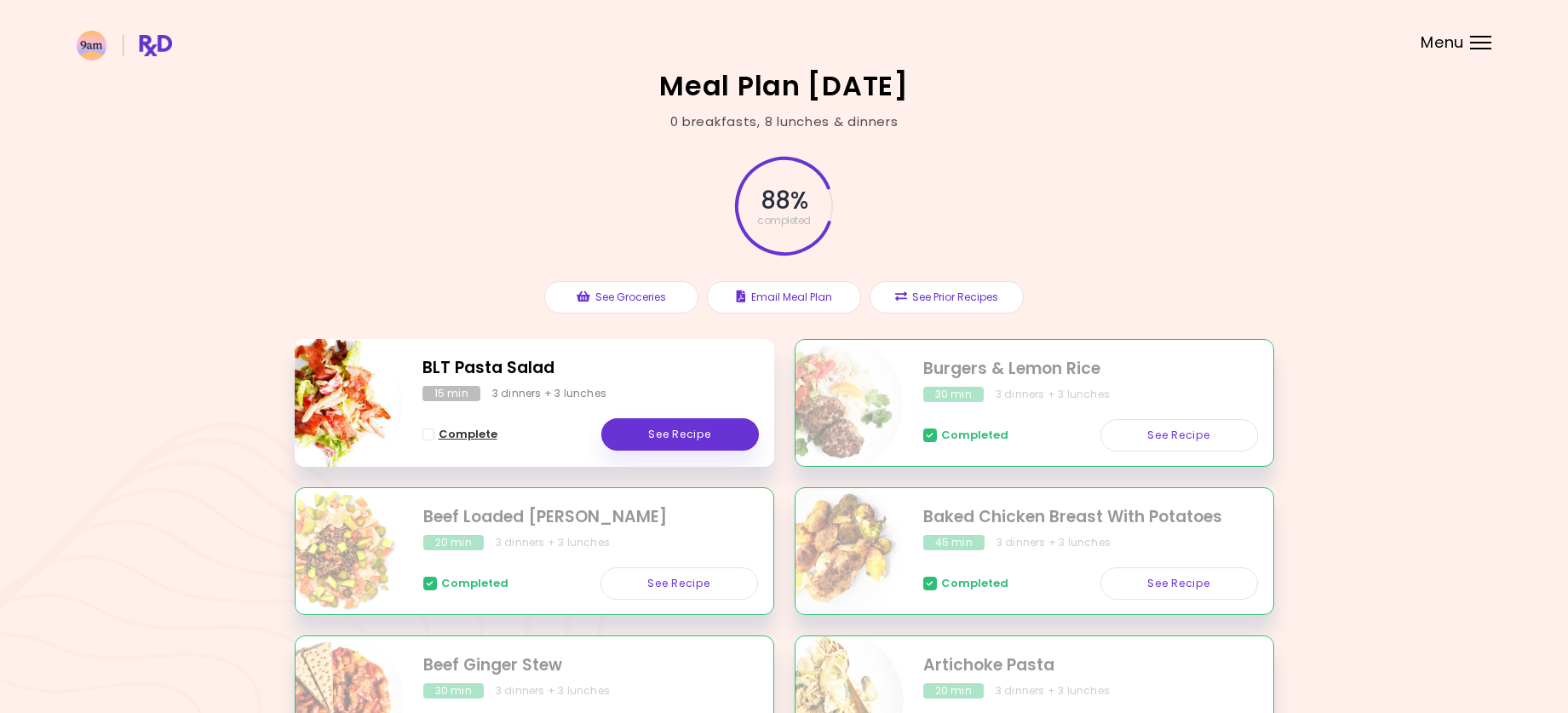
click at [429, 436] on span "Complete - BLT Pasta Salad" at bounding box center [429, 435] width 12 height 12
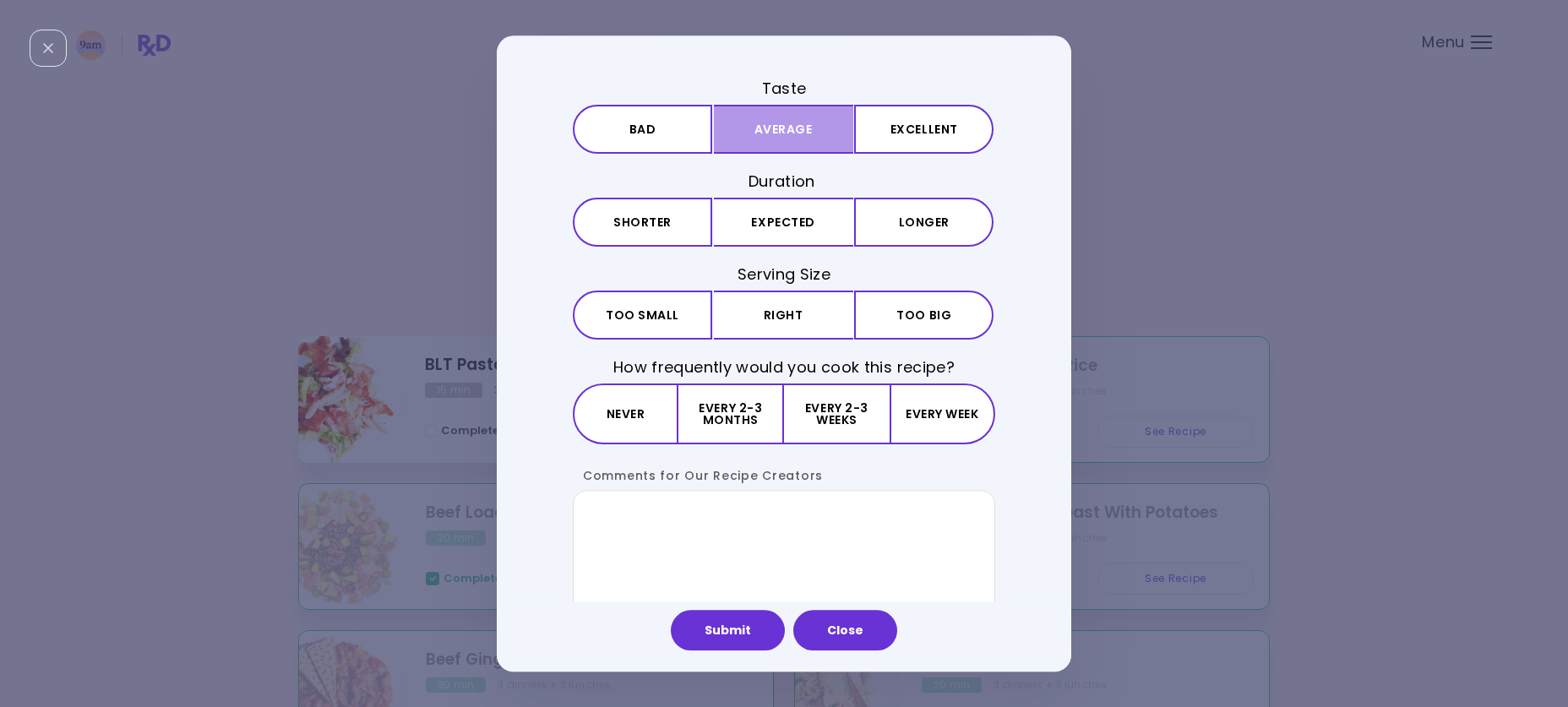
click at [739, 137] on button "Average" at bounding box center [784, 129] width 140 height 49
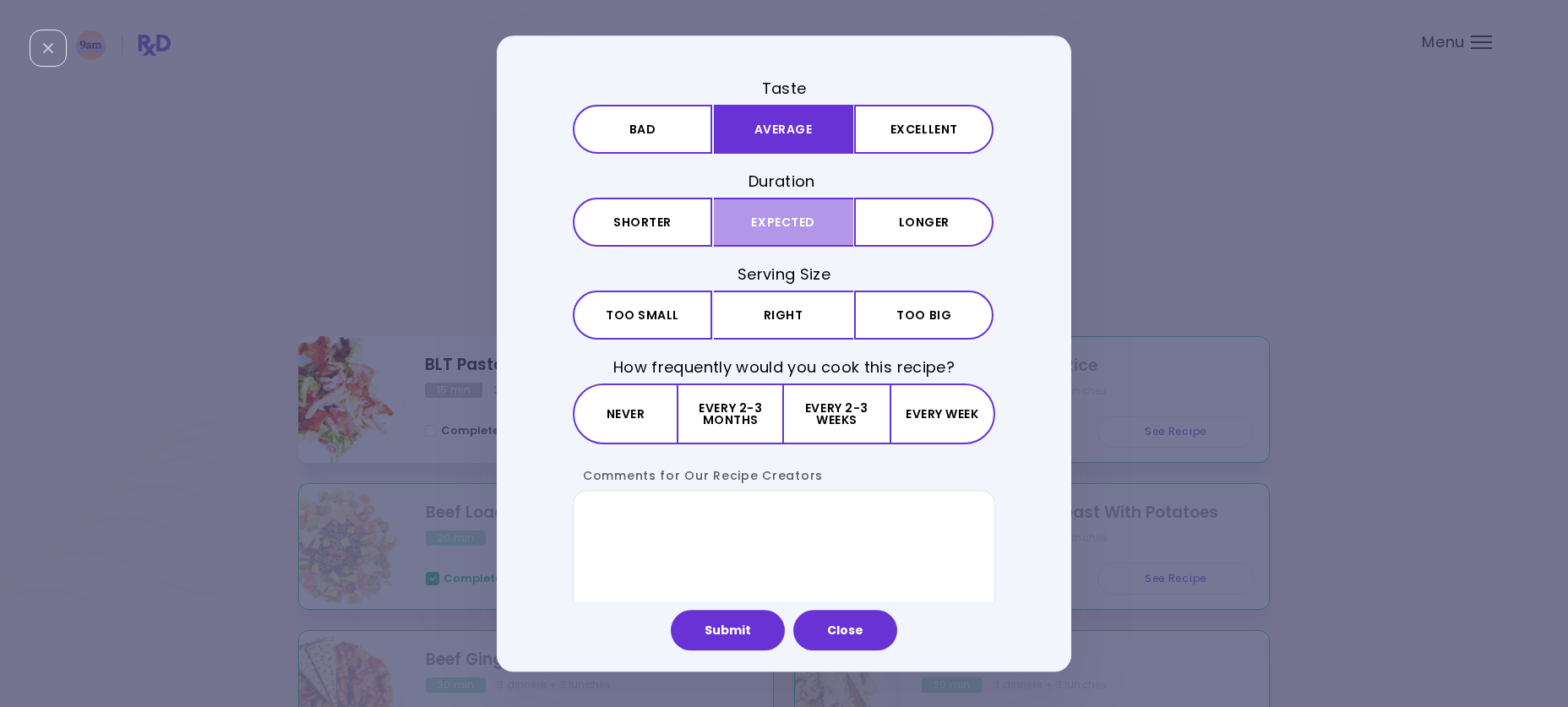
click at [767, 226] on button "Expected" at bounding box center [784, 223] width 140 height 49
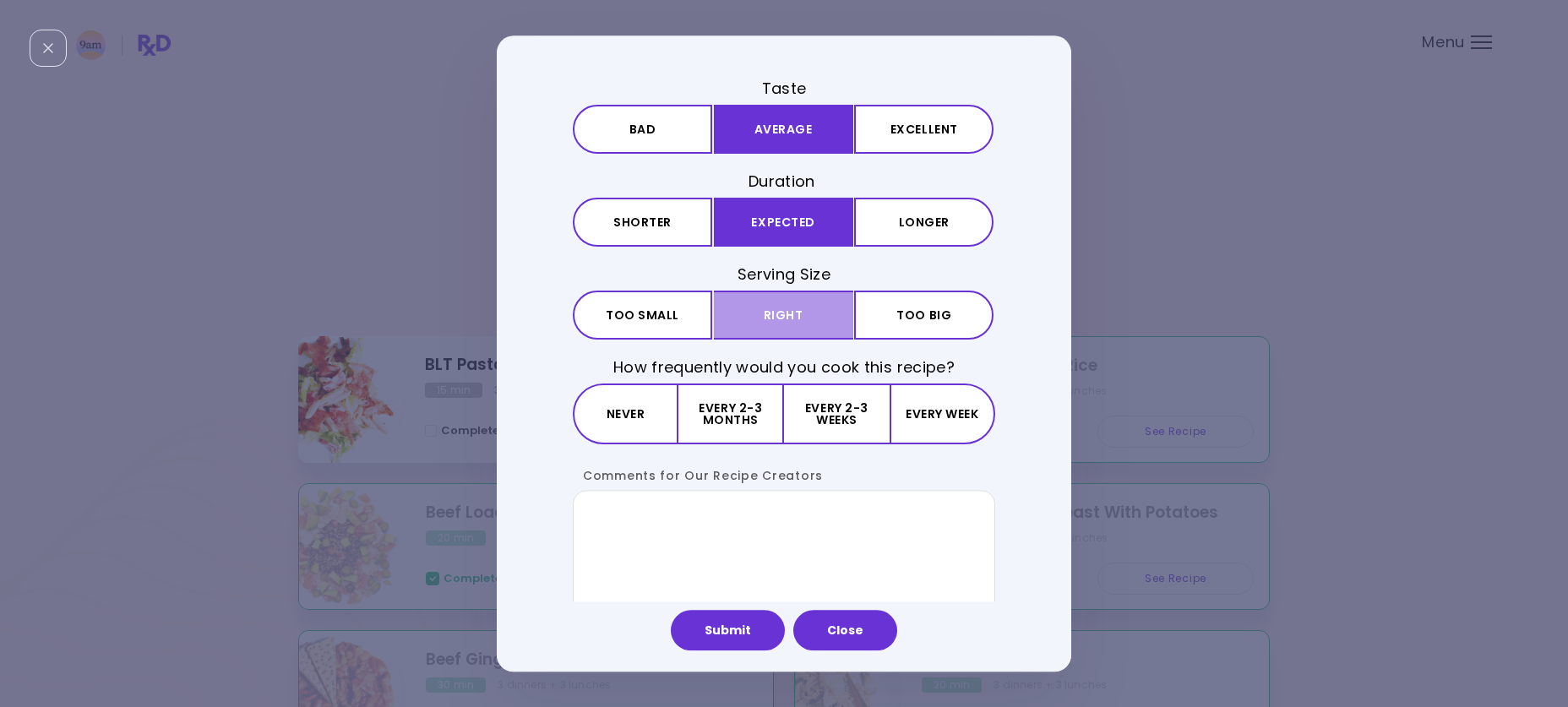
click at [761, 300] on button "Right" at bounding box center [784, 315] width 140 height 49
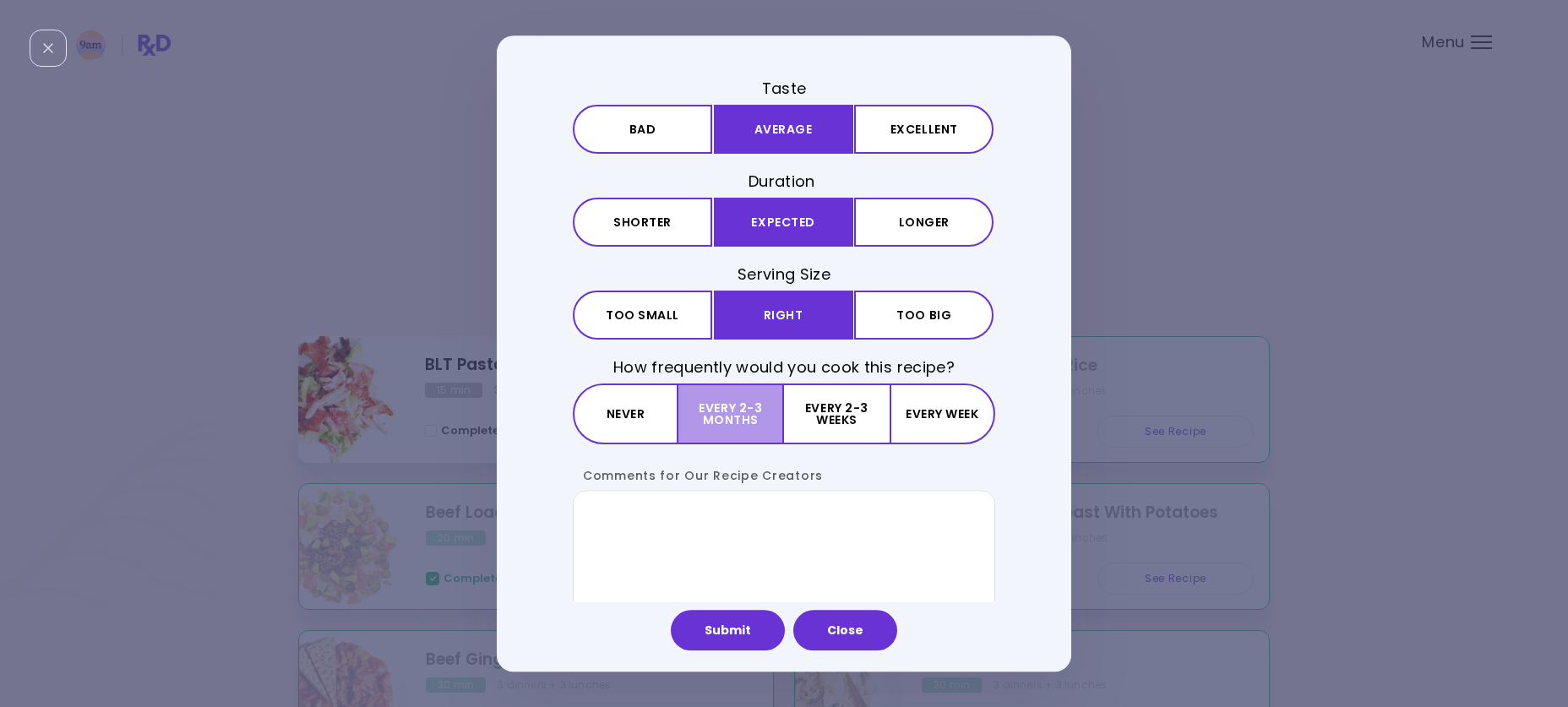
click at [748, 426] on button "Every 2-3 months" at bounding box center [730, 415] width 106 height 61
click at [761, 621] on button "Submit" at bounding box center [728, 630] width 114 height 40
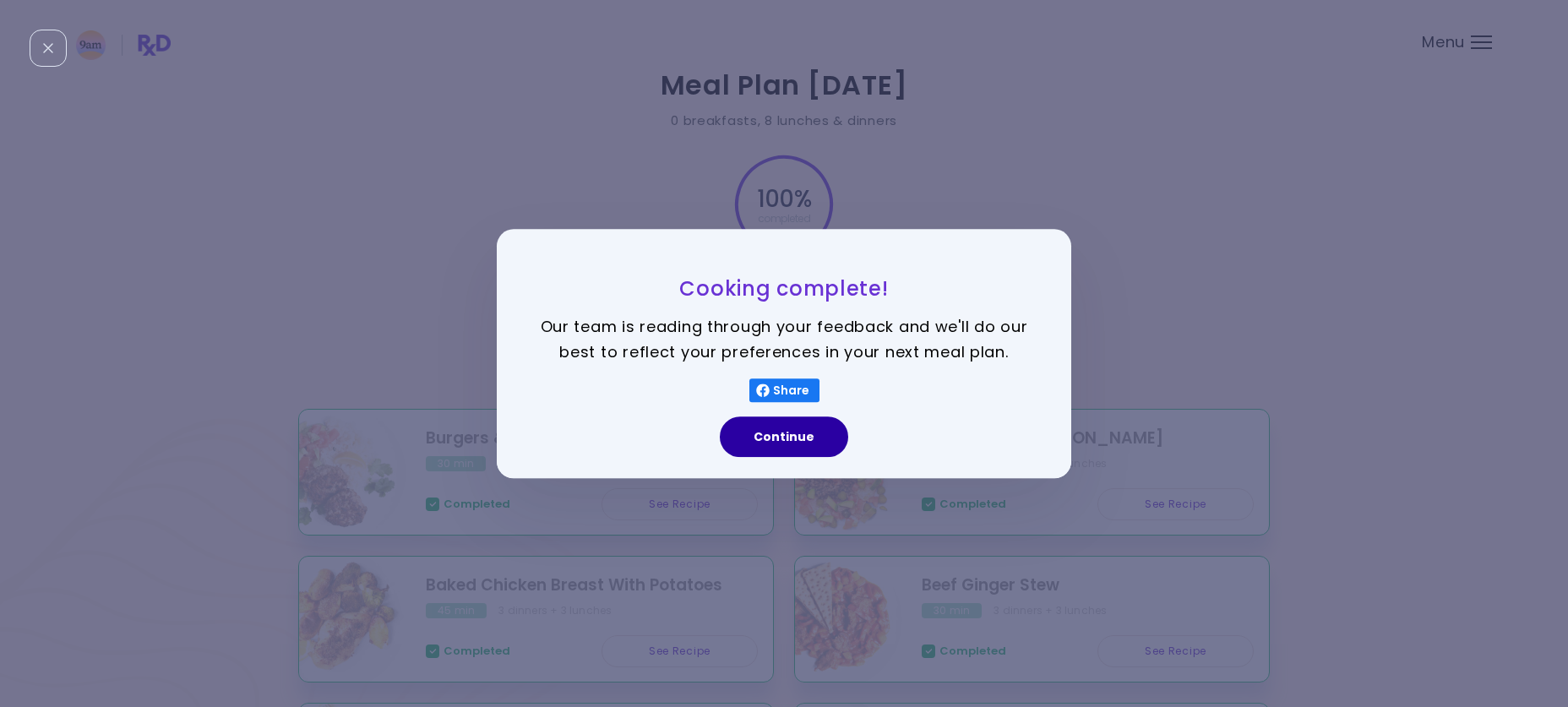
click at [765, 440] on button "Continue" at bounding box center [784, 436] width 128 height 40
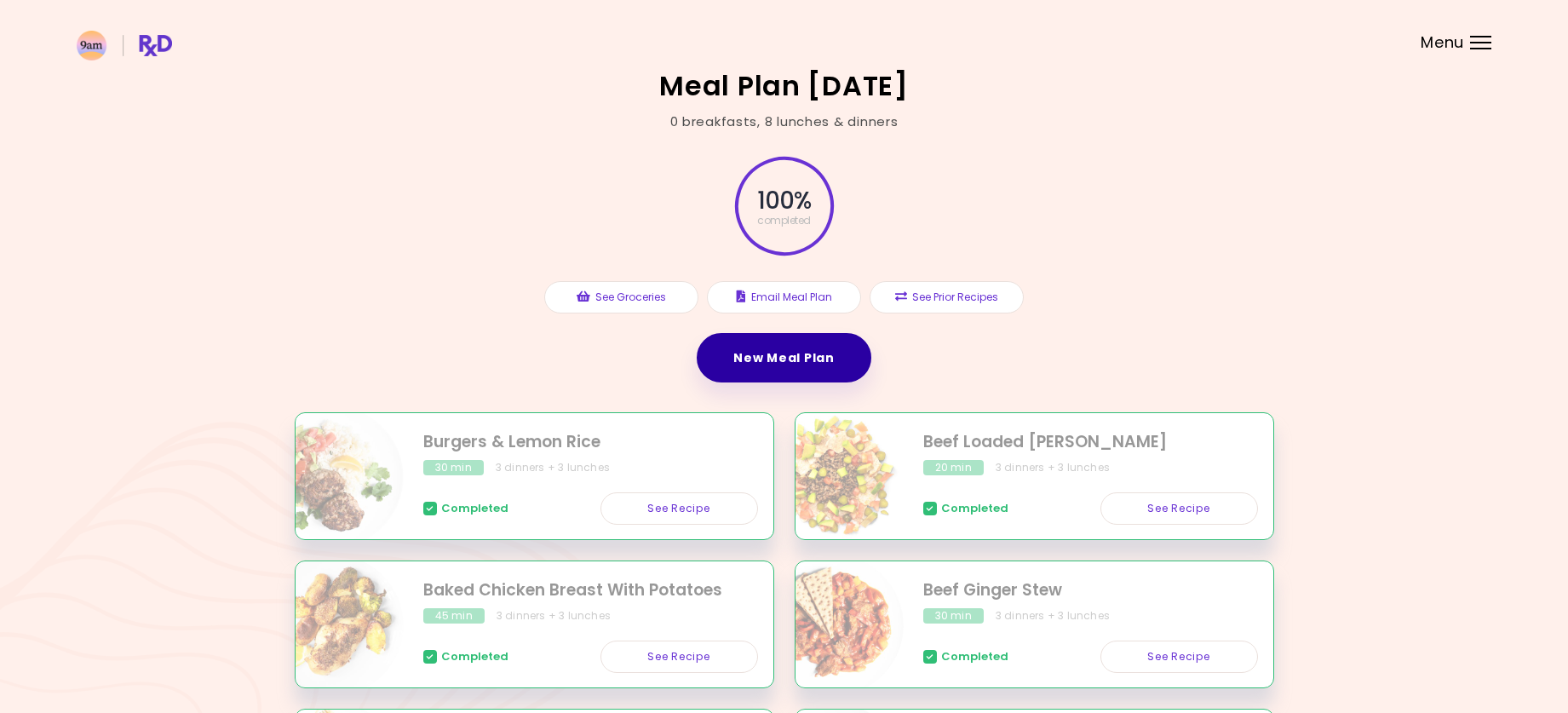
click at [795, 362] on link "New Meal Plan" at bounding box center [784, 358] width 174 height 49
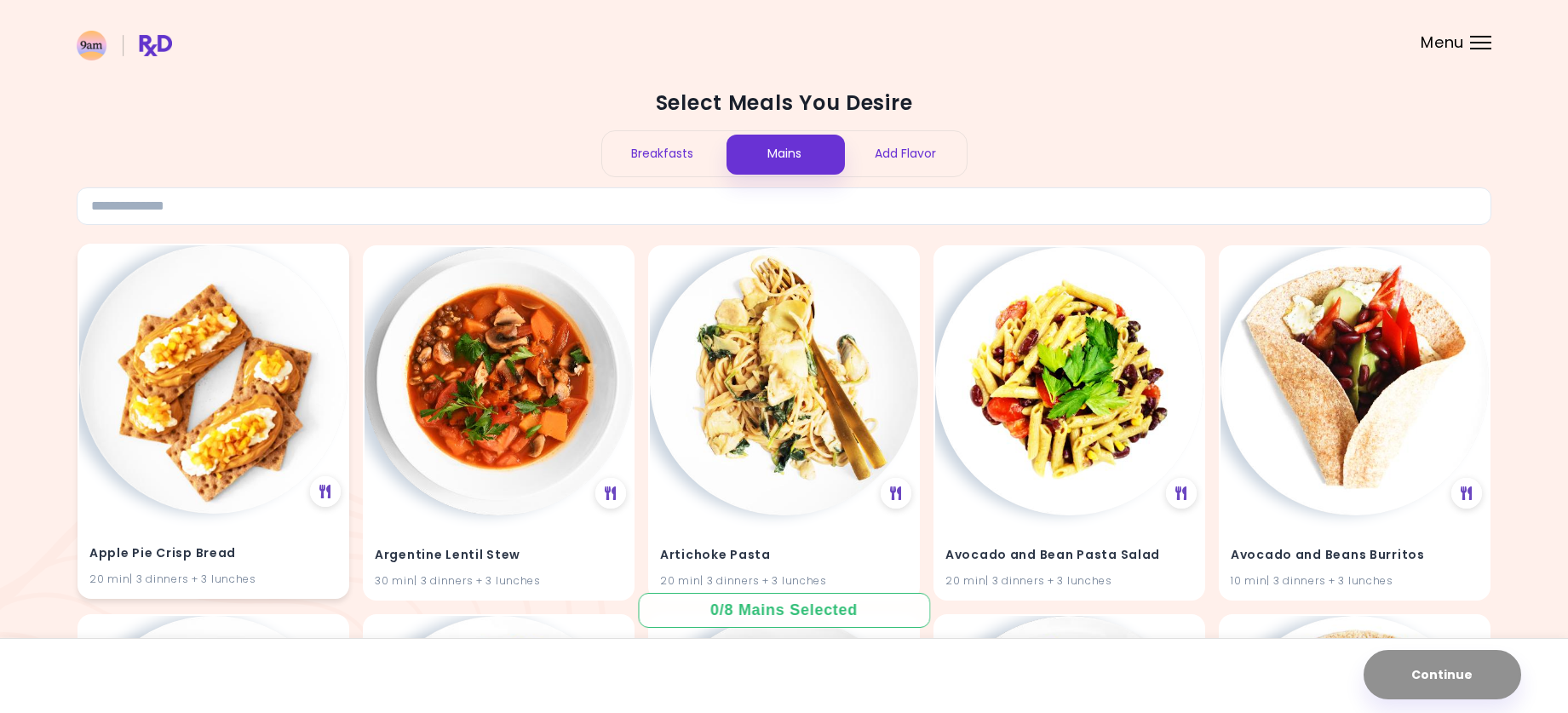
click at [194, 389] on img at bounding box center [213, 379] width 268 height 268
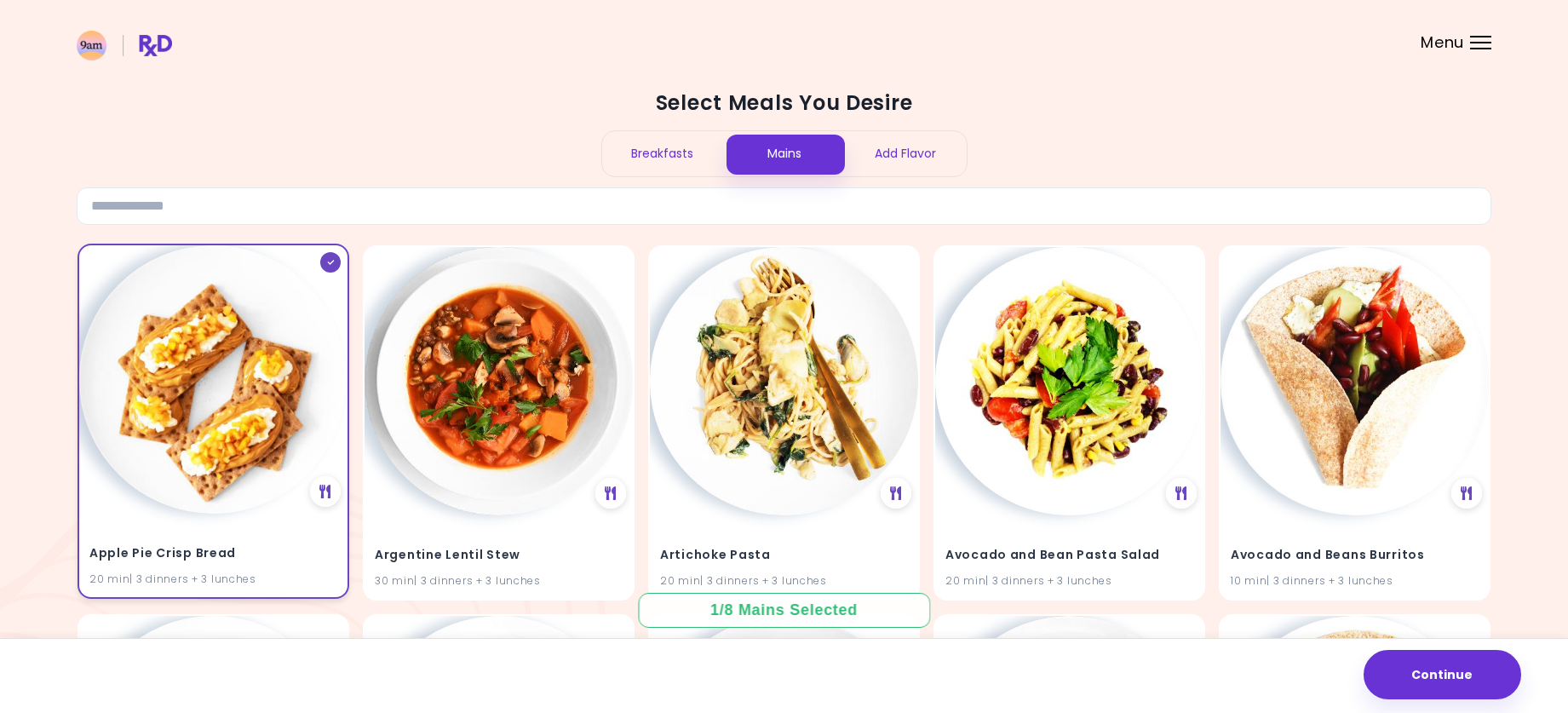
click at [265, 401] on img at bounding box center [213, 379] width 268 height 268
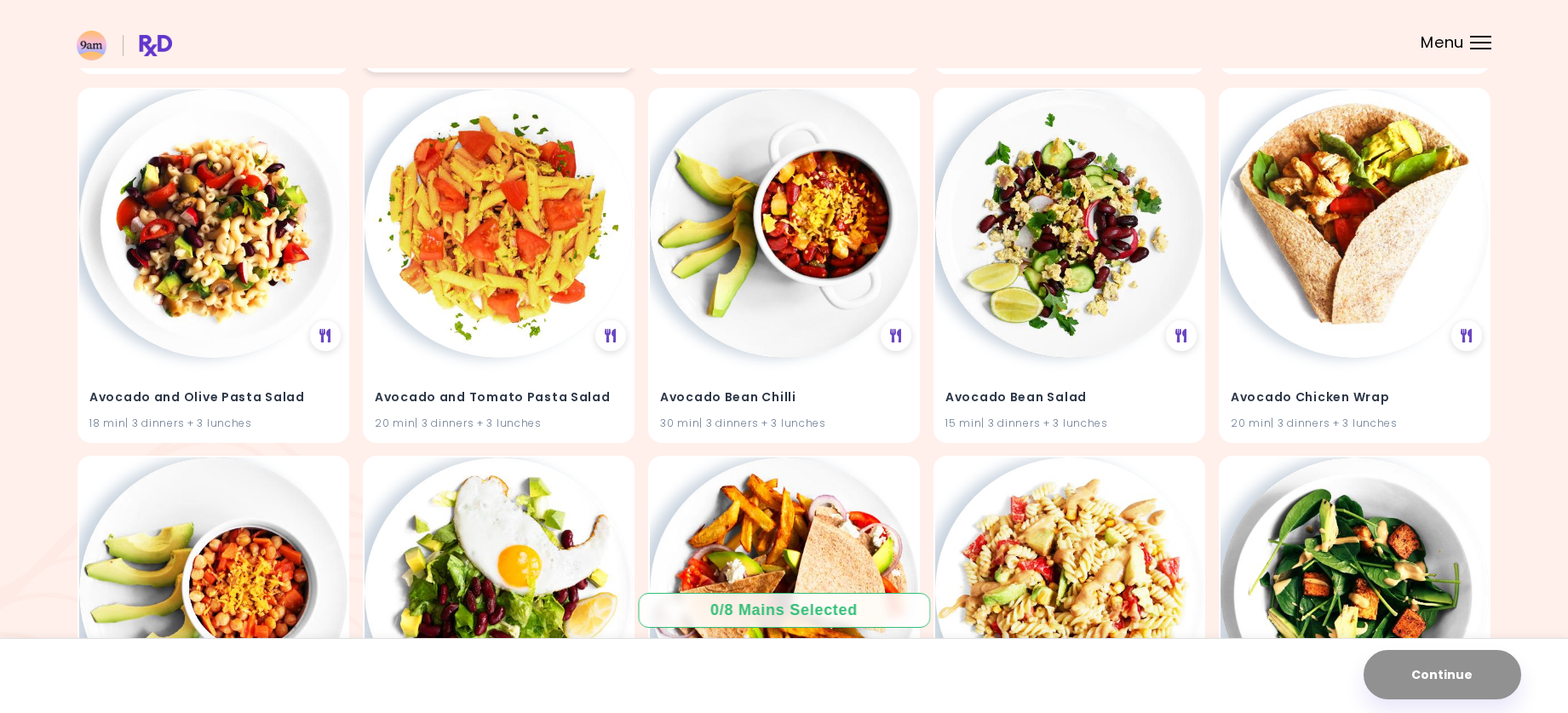
scroll to position [511, 0]
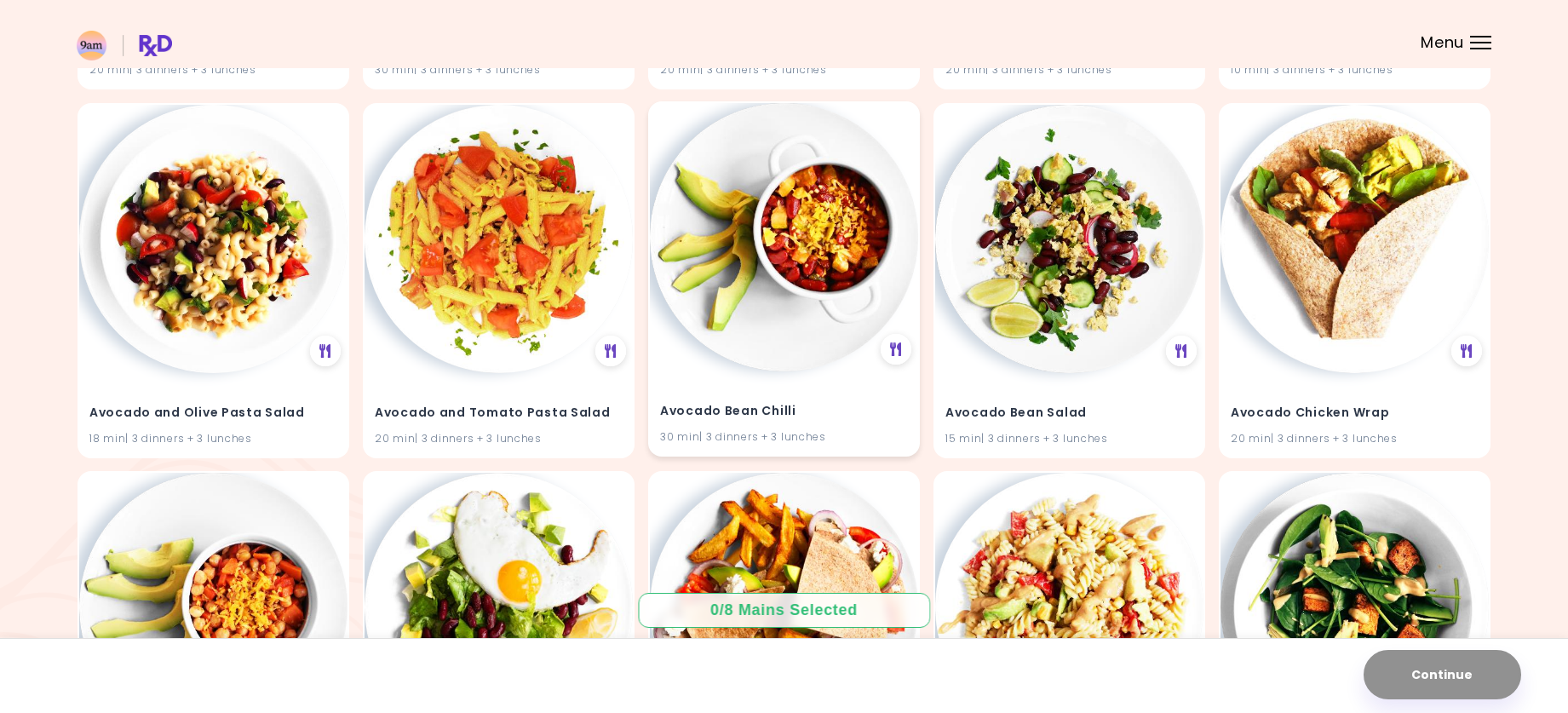
click at [835, 257] on img at bounding box center [784, 237] width 268 height 268
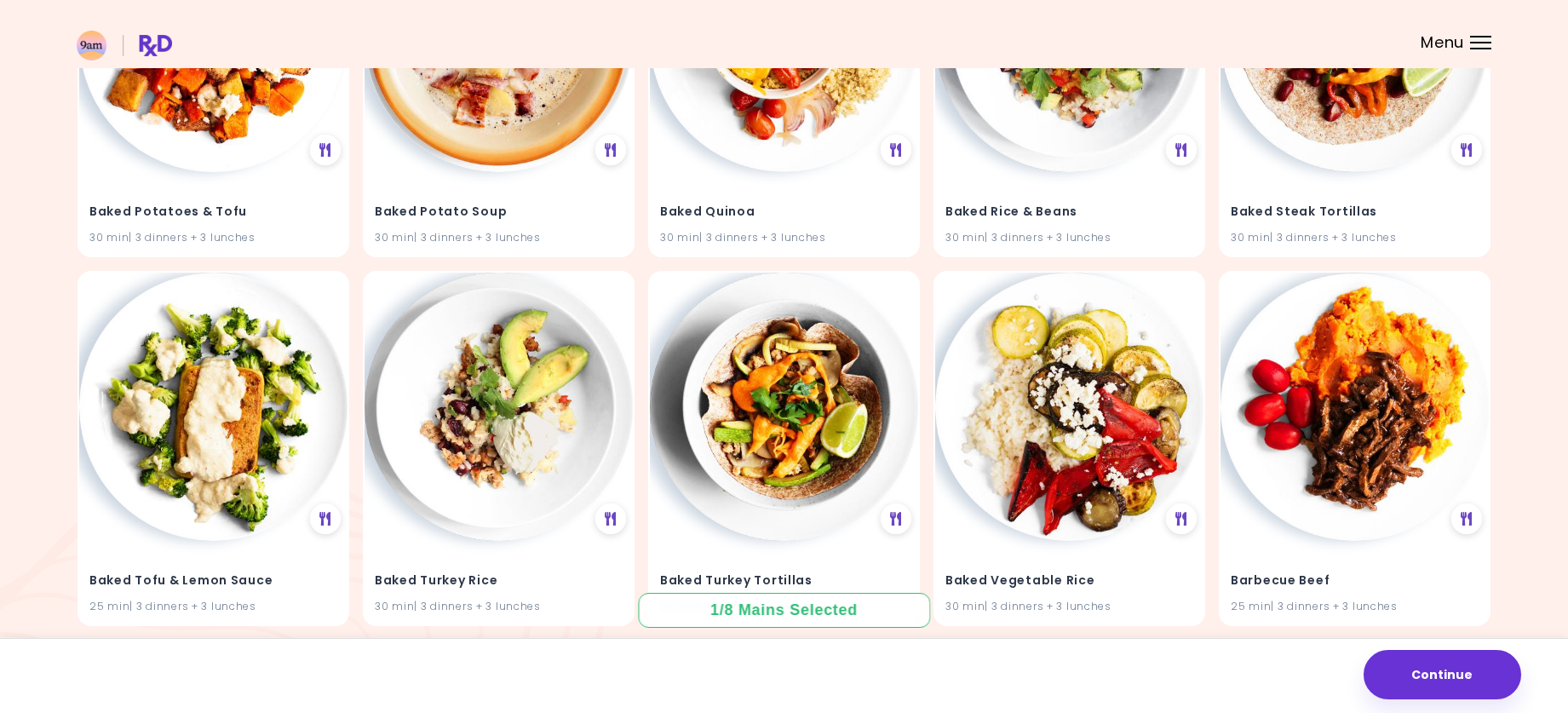
scroll to position [2642, 0]
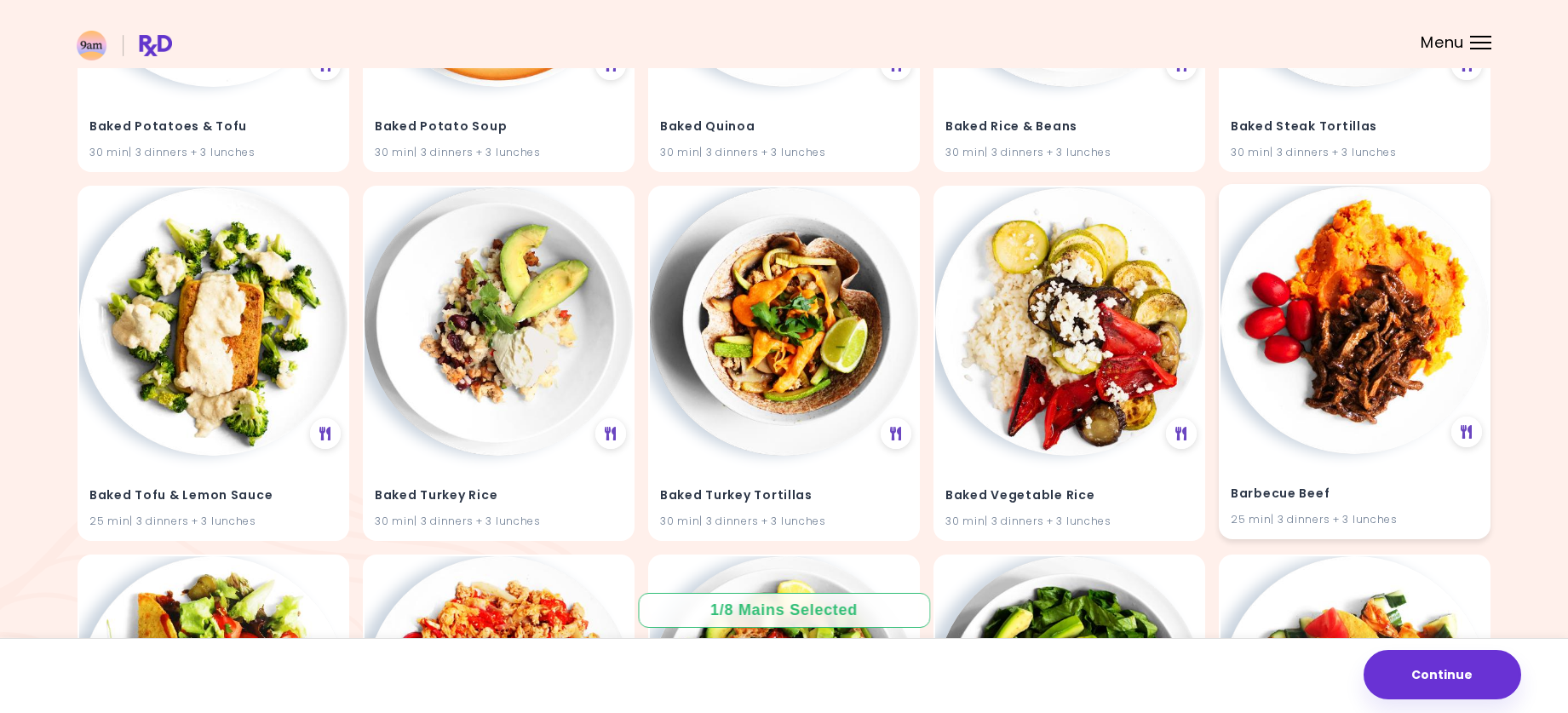
click at [1329, 311] on img at bounding box center [1354, 320] width 268 height 268
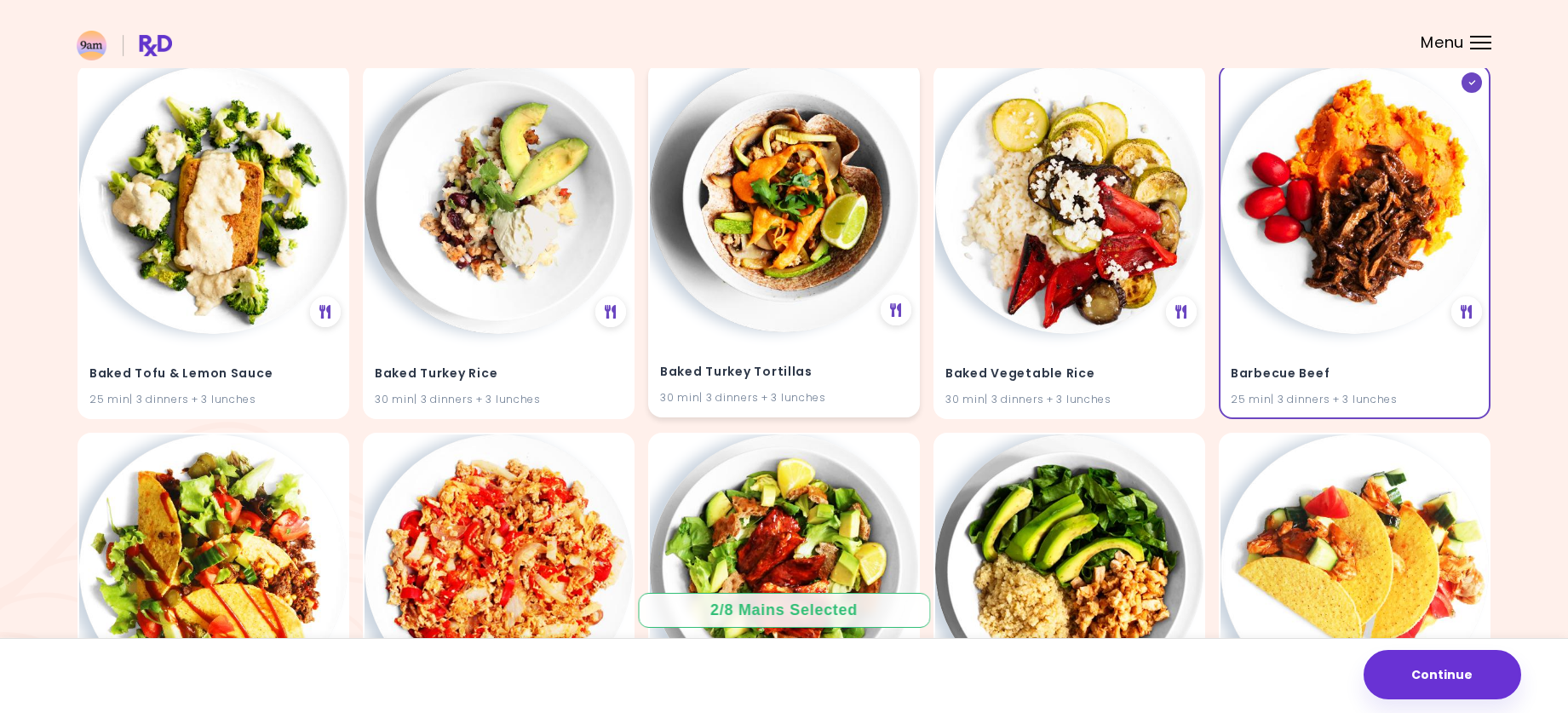
scroll to position [2983, 0]
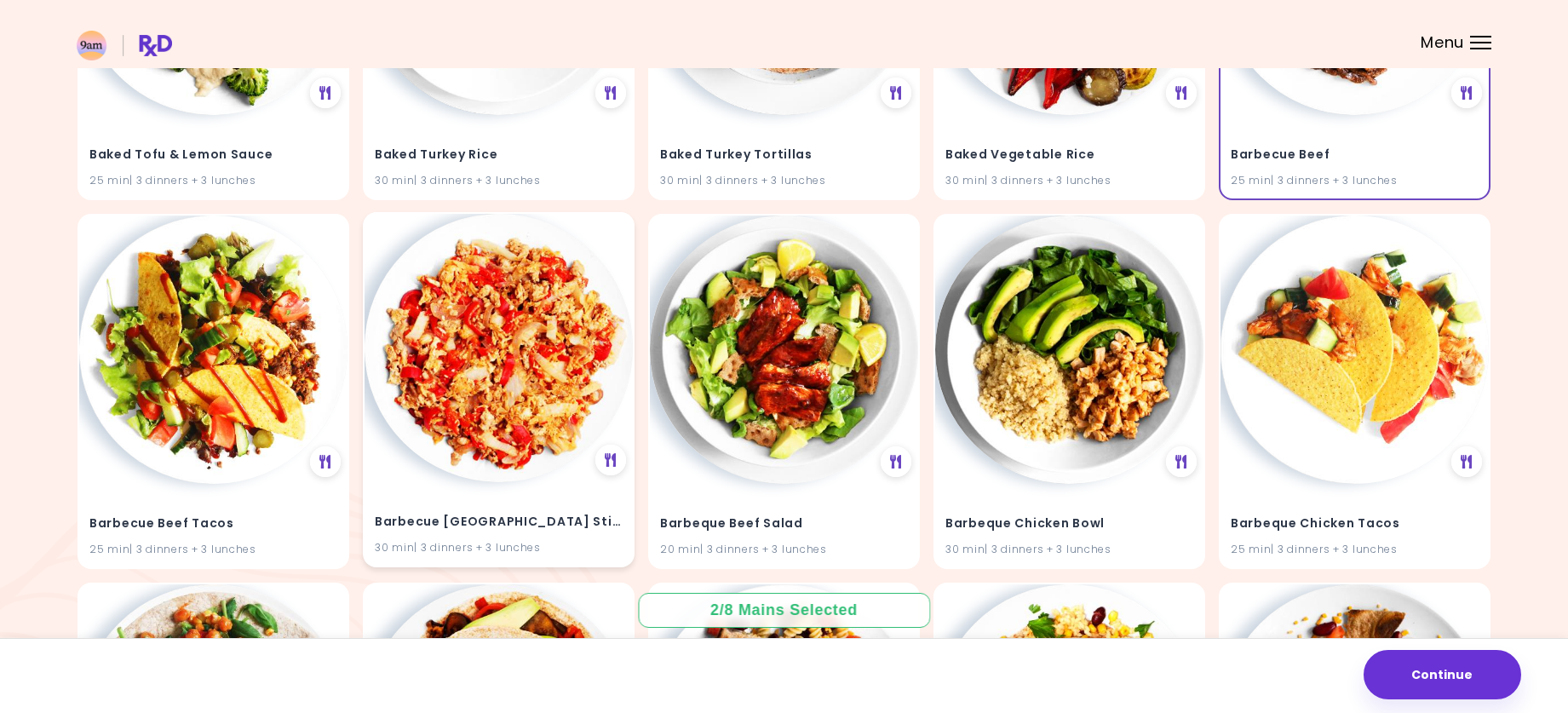
click at [500, 402] on img at bounding box center [498, 348] width 268 height 268
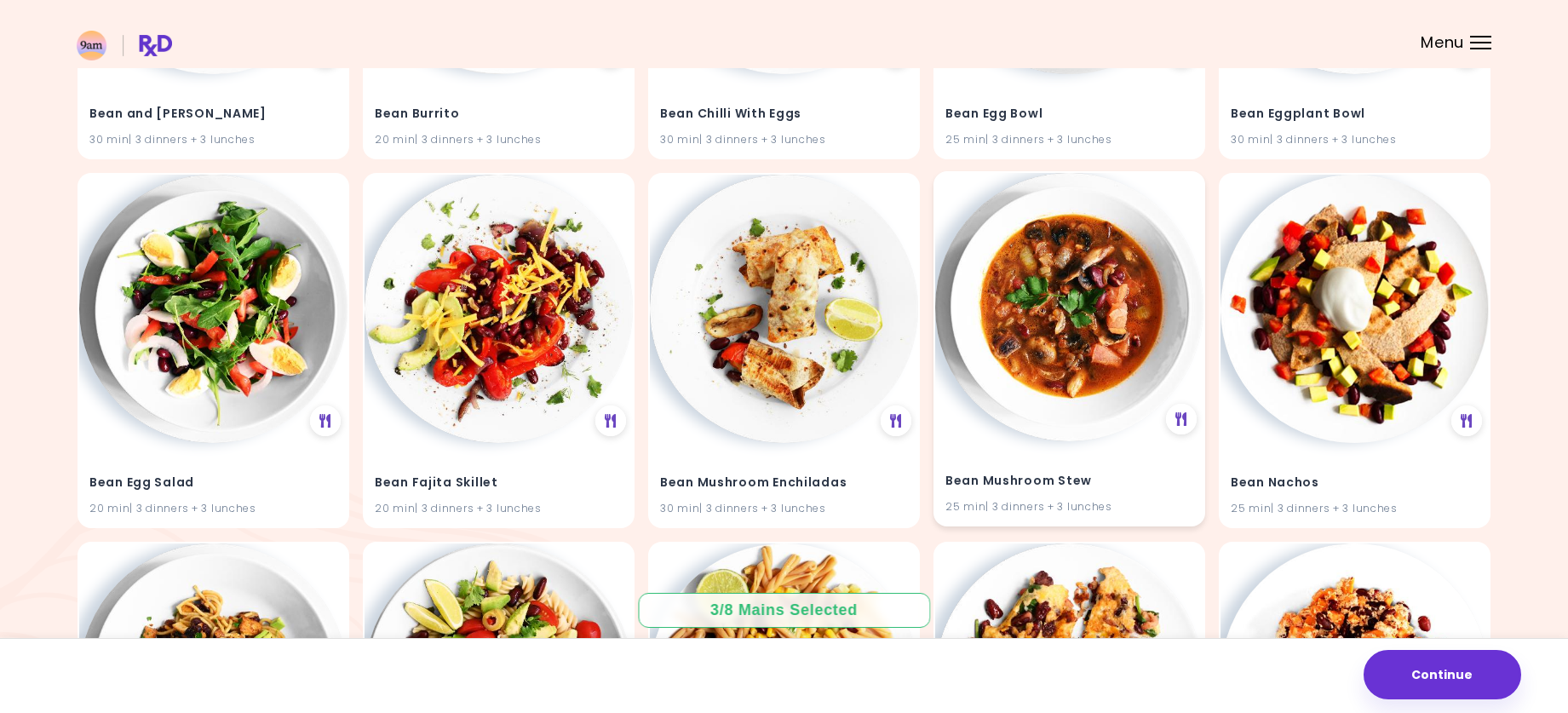
scroll to position [4215, 0]
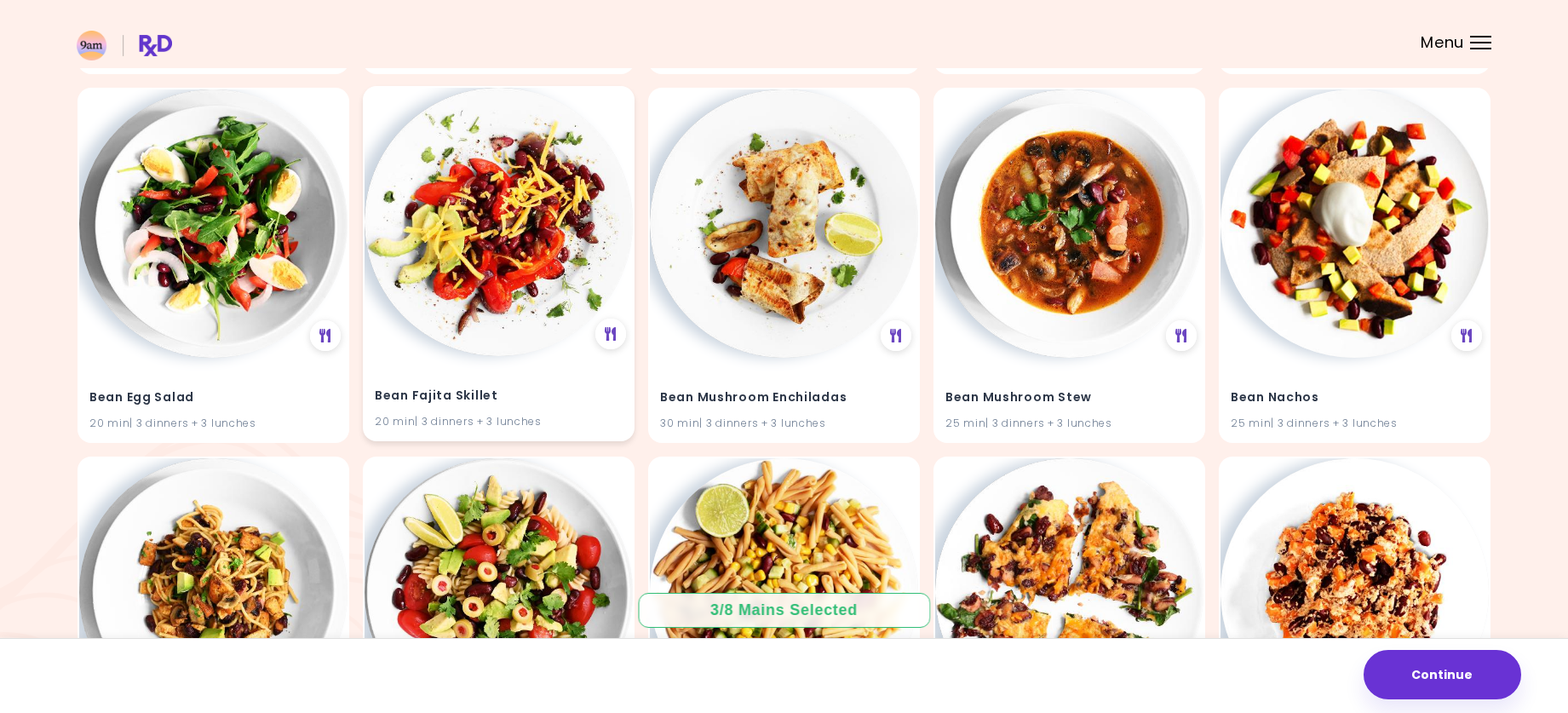
click at [495, 283] on img at bounding box center [498, 222] width 268 height 268
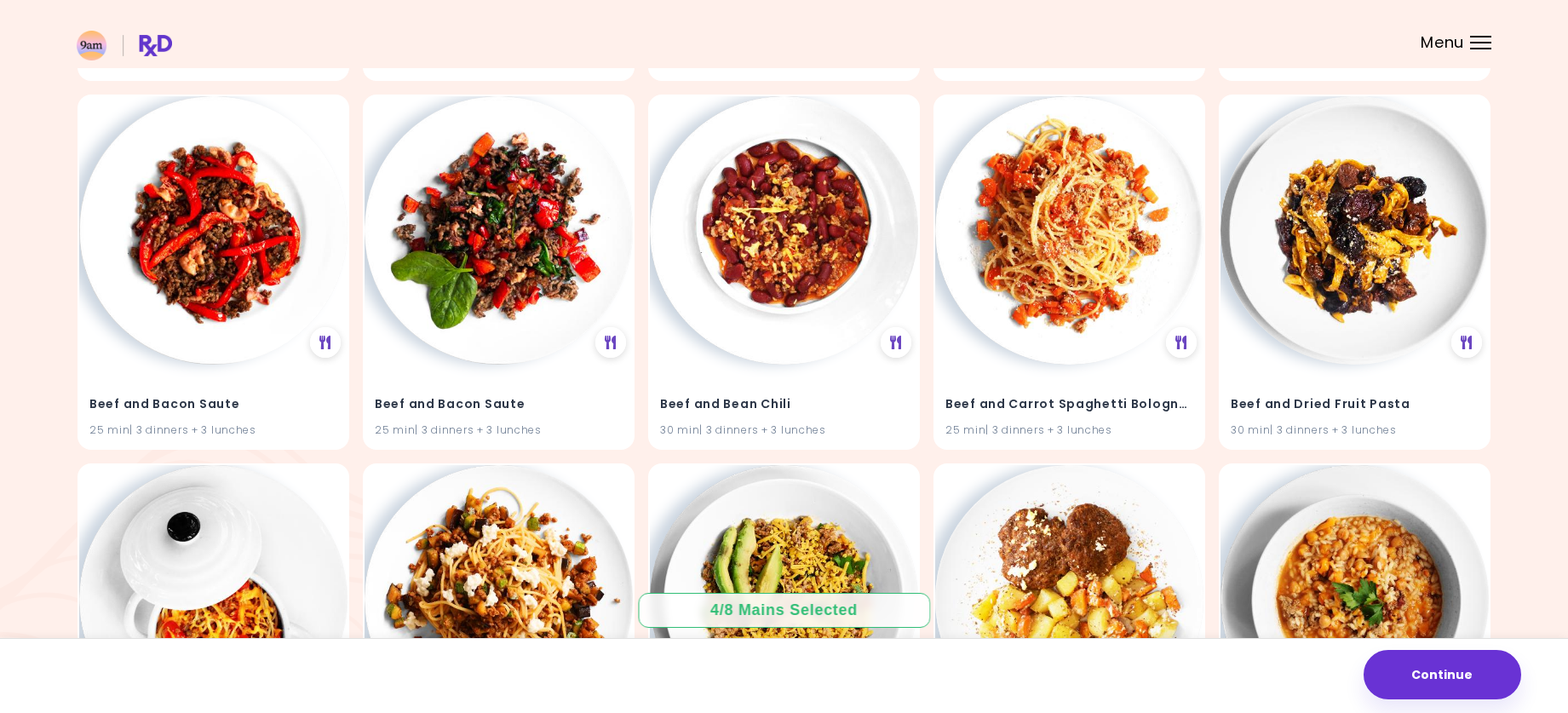
scroll to position [5323, 0]
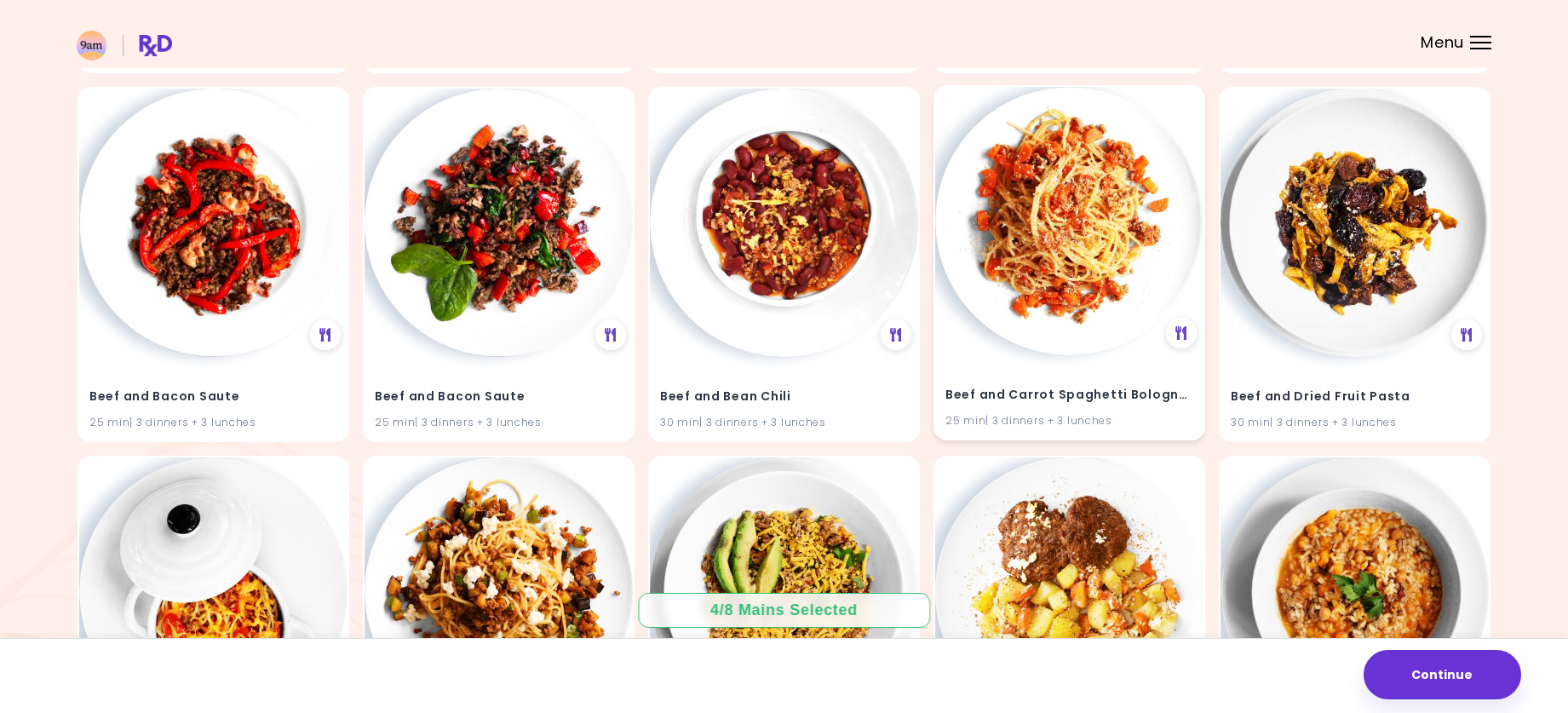
click at [1044, 256] on img at bounding box center [1069, 221] width 268 height 268
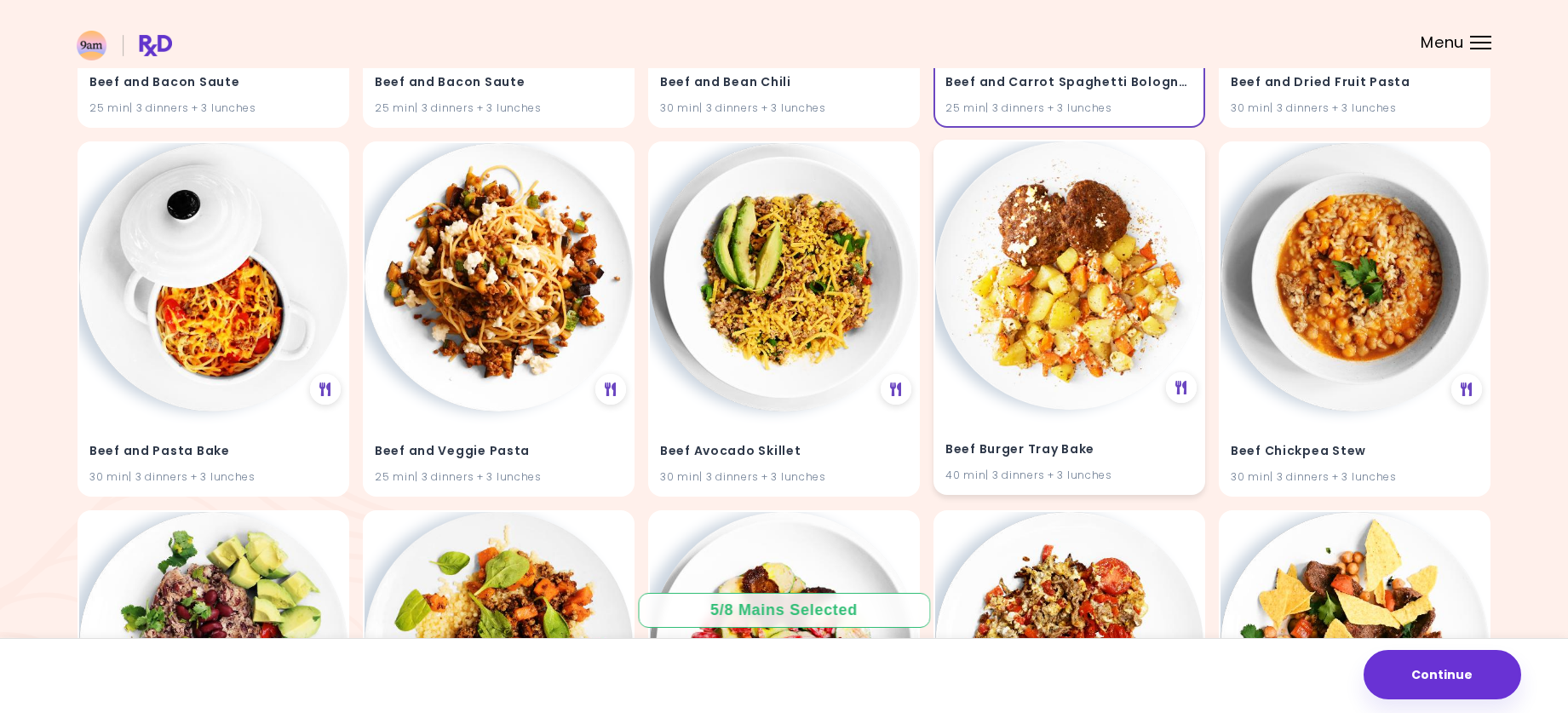
scroll to position [5664, 0]
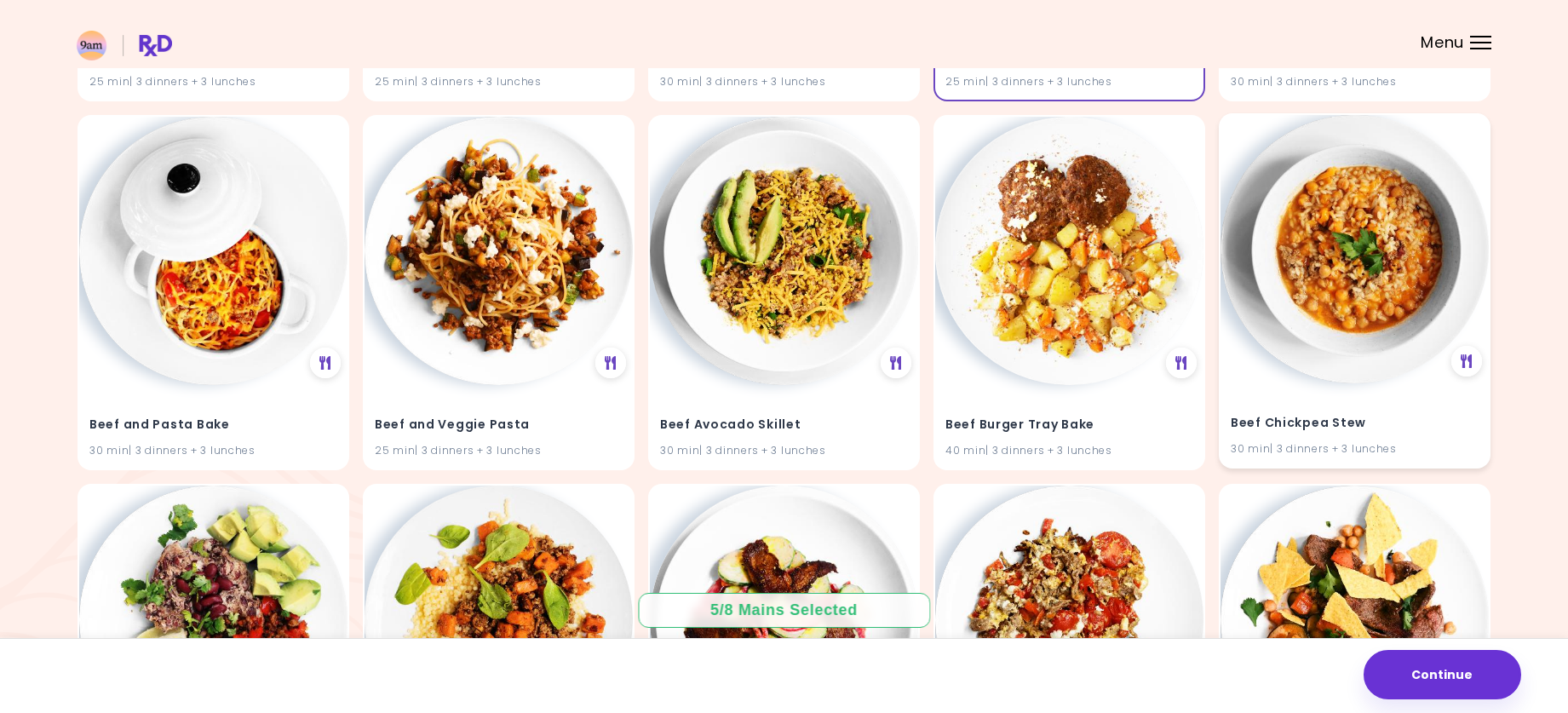
click at [1367, 329] on img at bounding box center [1354, 249] width 268 height 268
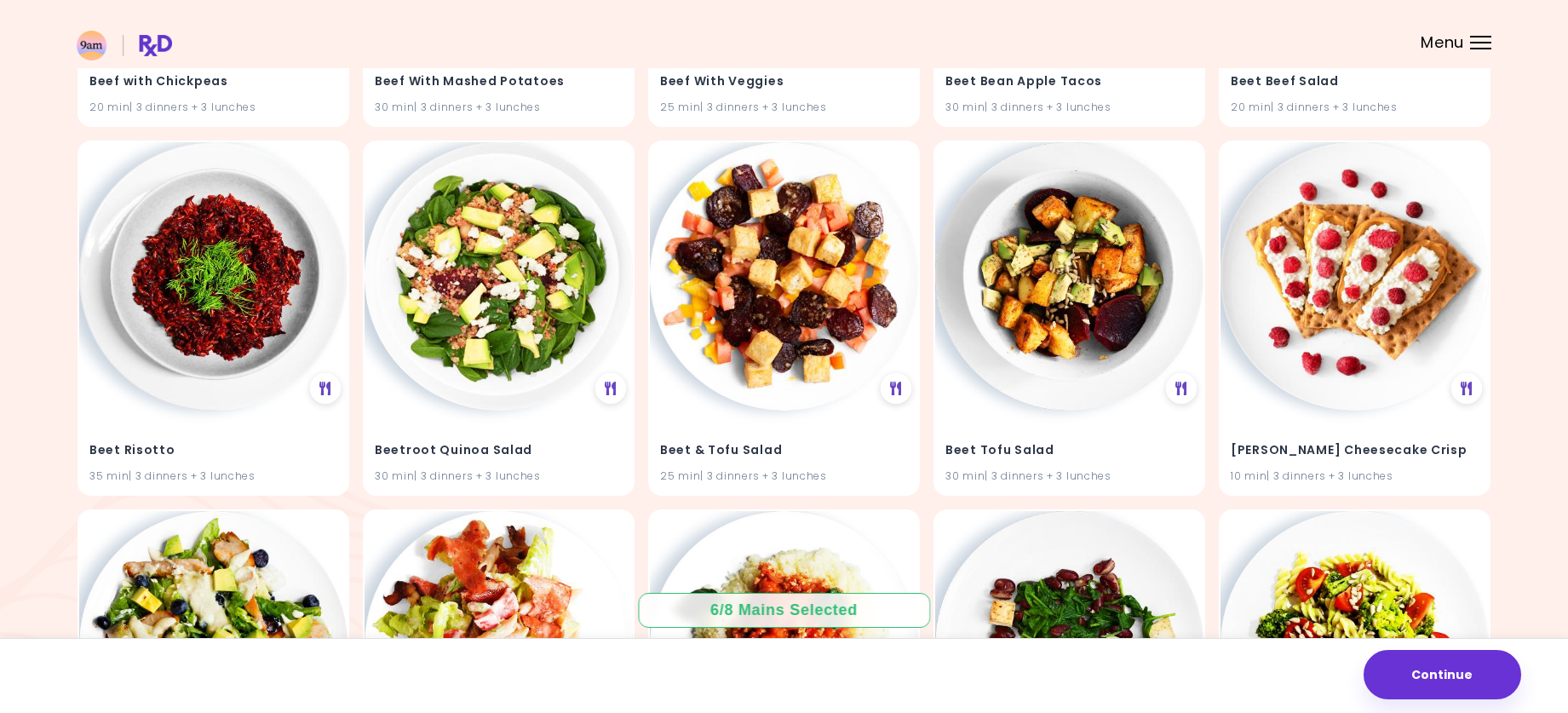
scroll to position [8527, 0]
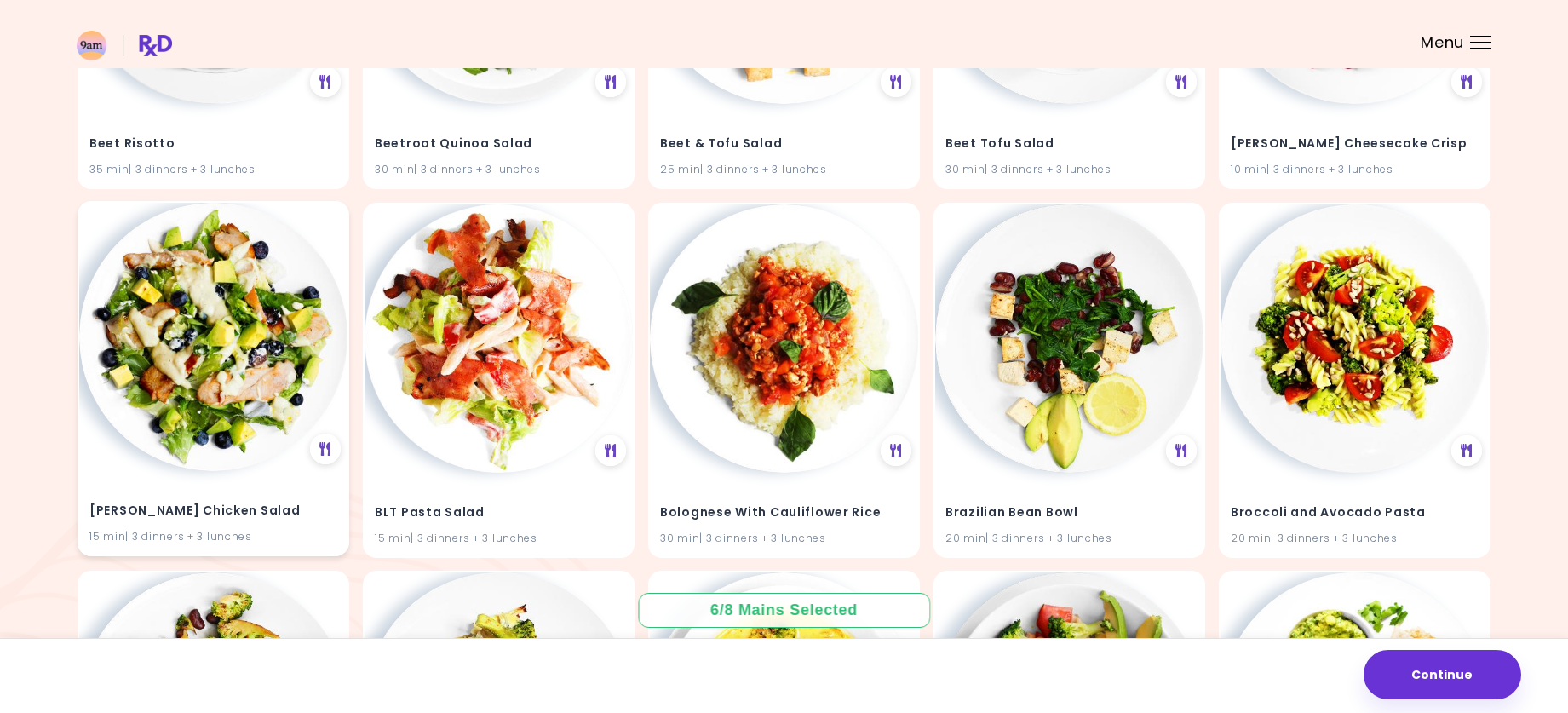
click at [201, 379] on img at bounding box center [213, 336] width 268 height 268
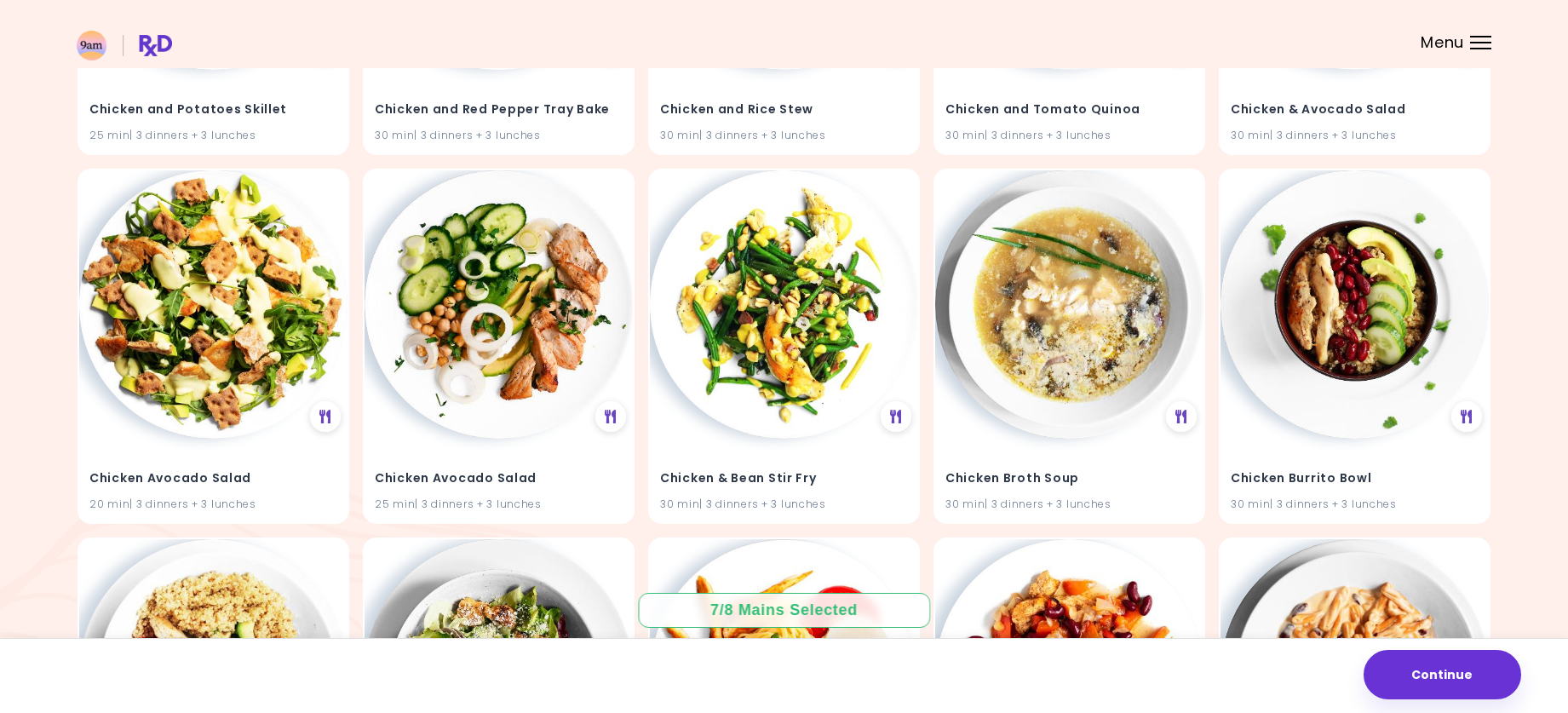
scroll to position [12618, 0]
click at [1093, 352] on img at bounding box center [1069, 304] width 268 height 268
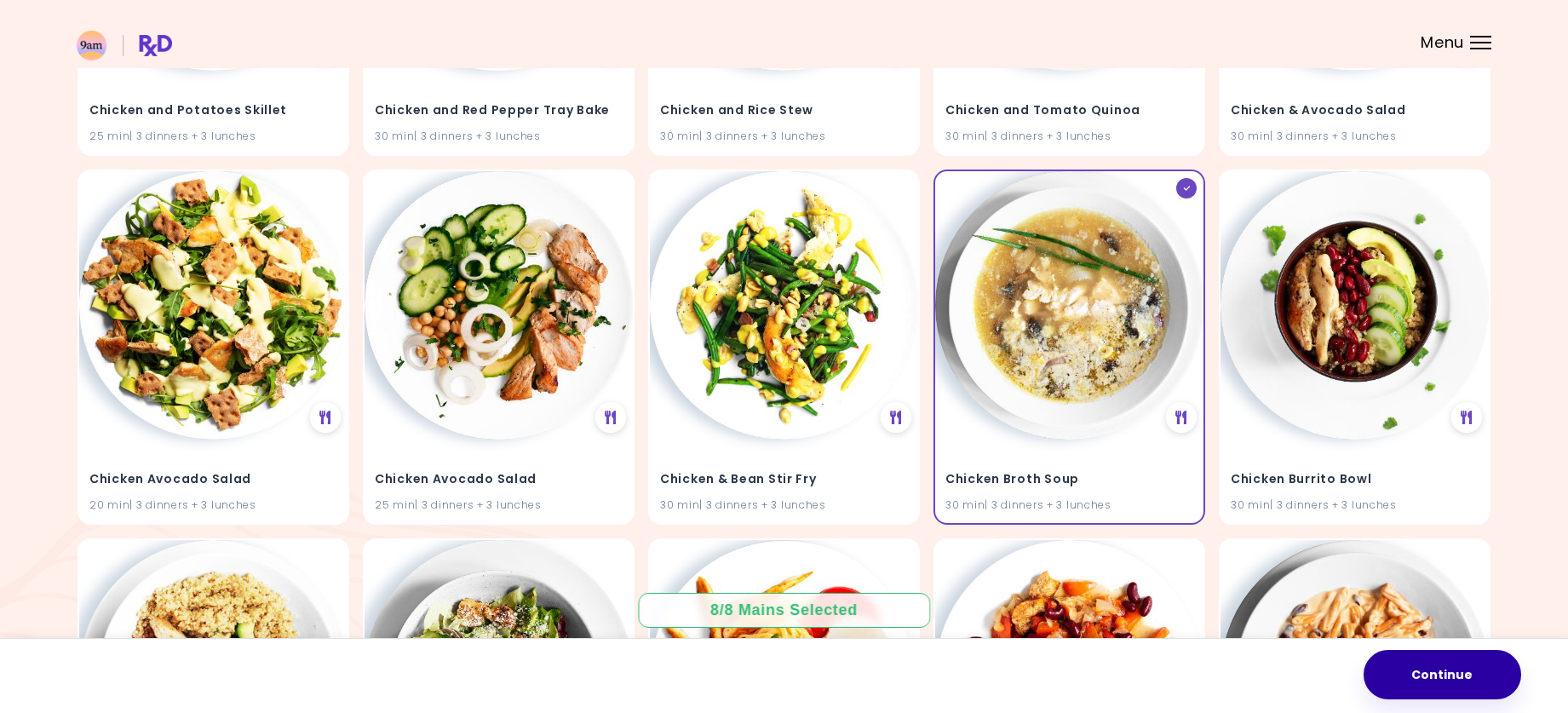
click at [1442, 670] on button "Continue" at bounding box center [1442, 675] width 158 height 49
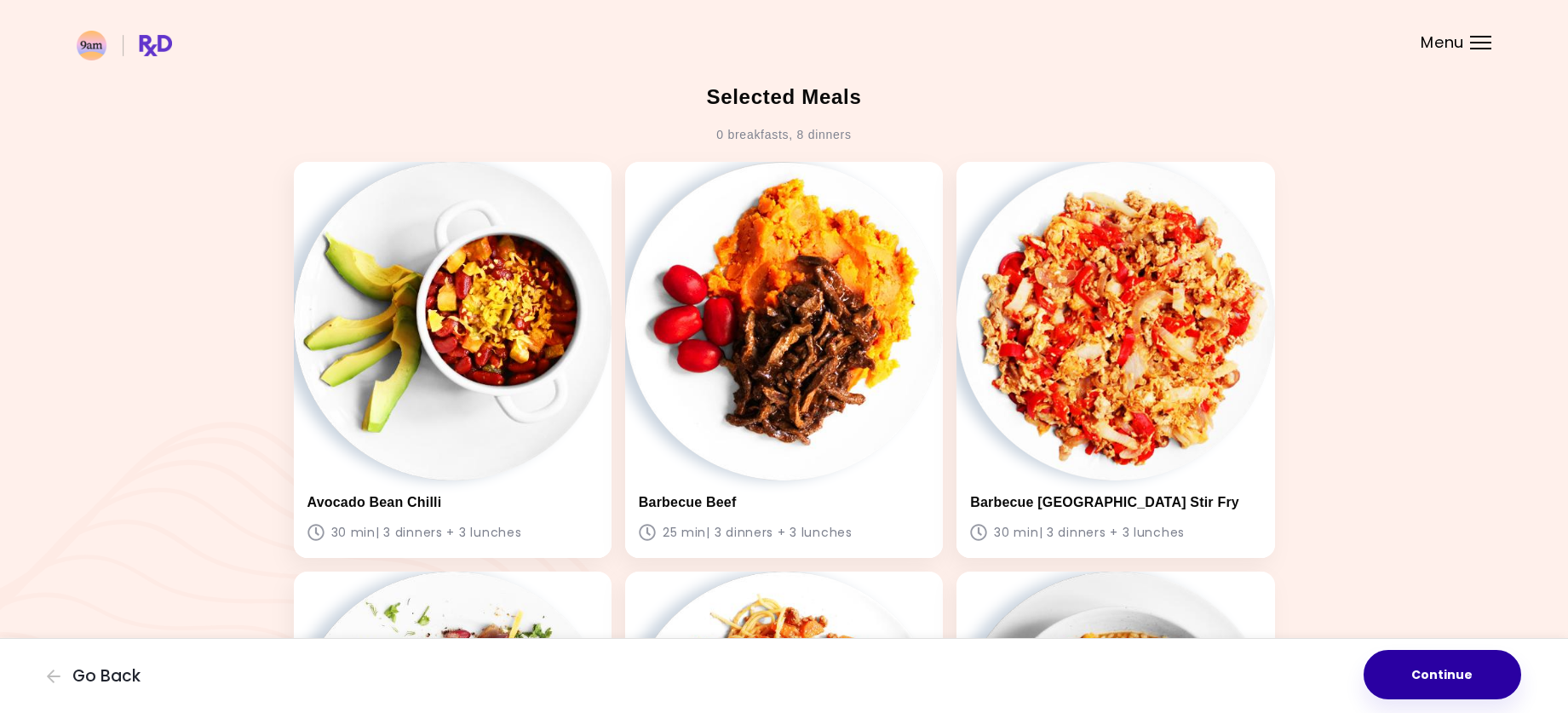
click at [1445, 673] on button "Continue" at bounding box center [1442, 675] width 158 height 49
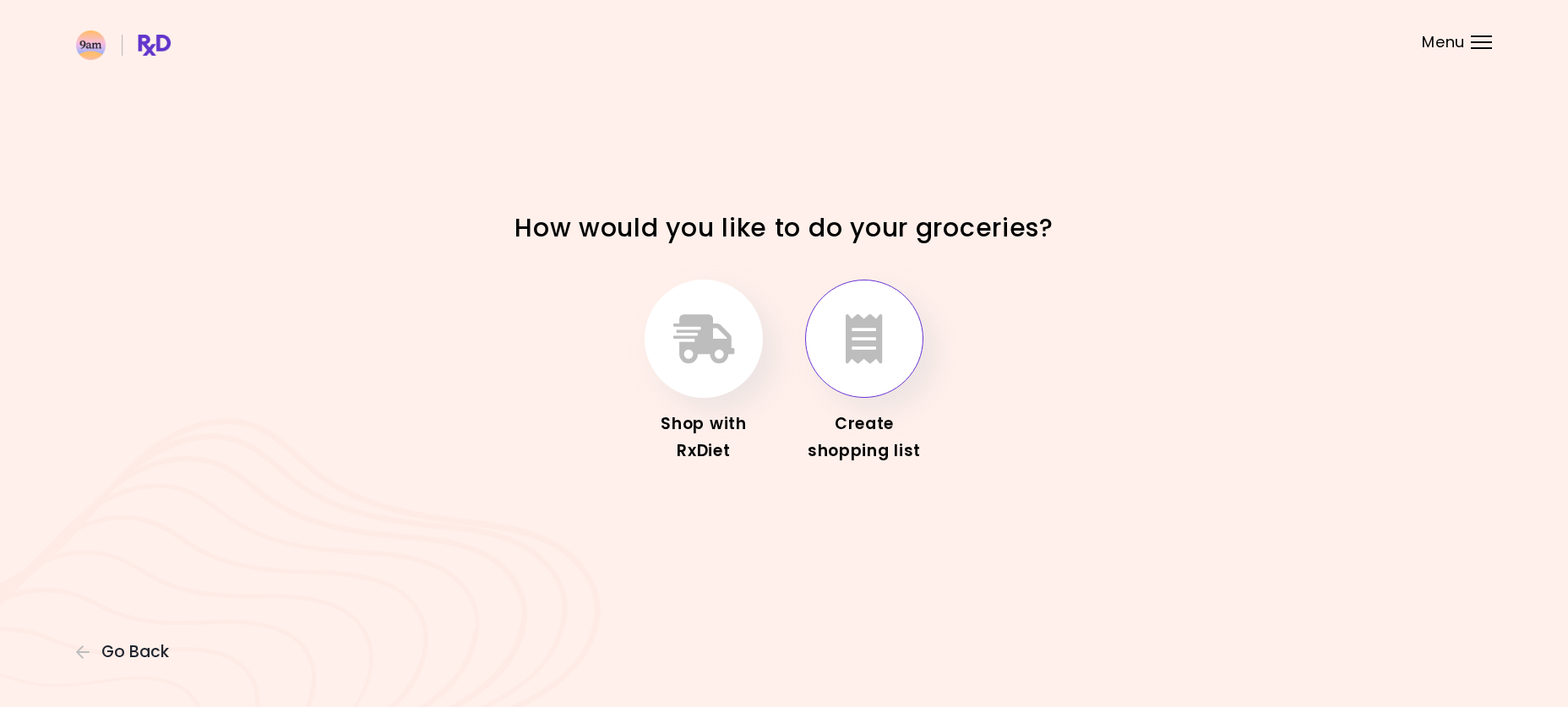
click at [853, 358] on icon "button" at bounding box center [864, 339] width 38 height 49
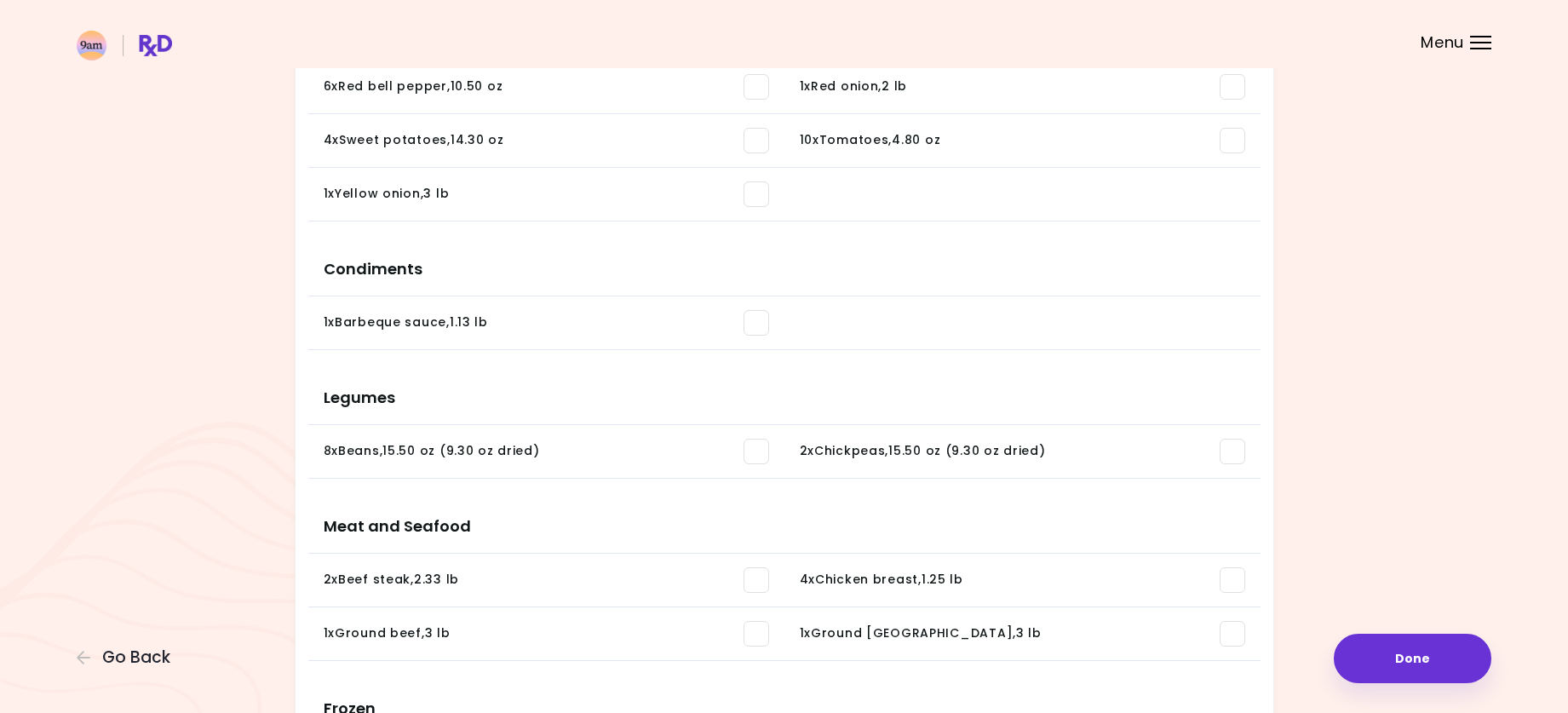
scroll to position [414, 0]
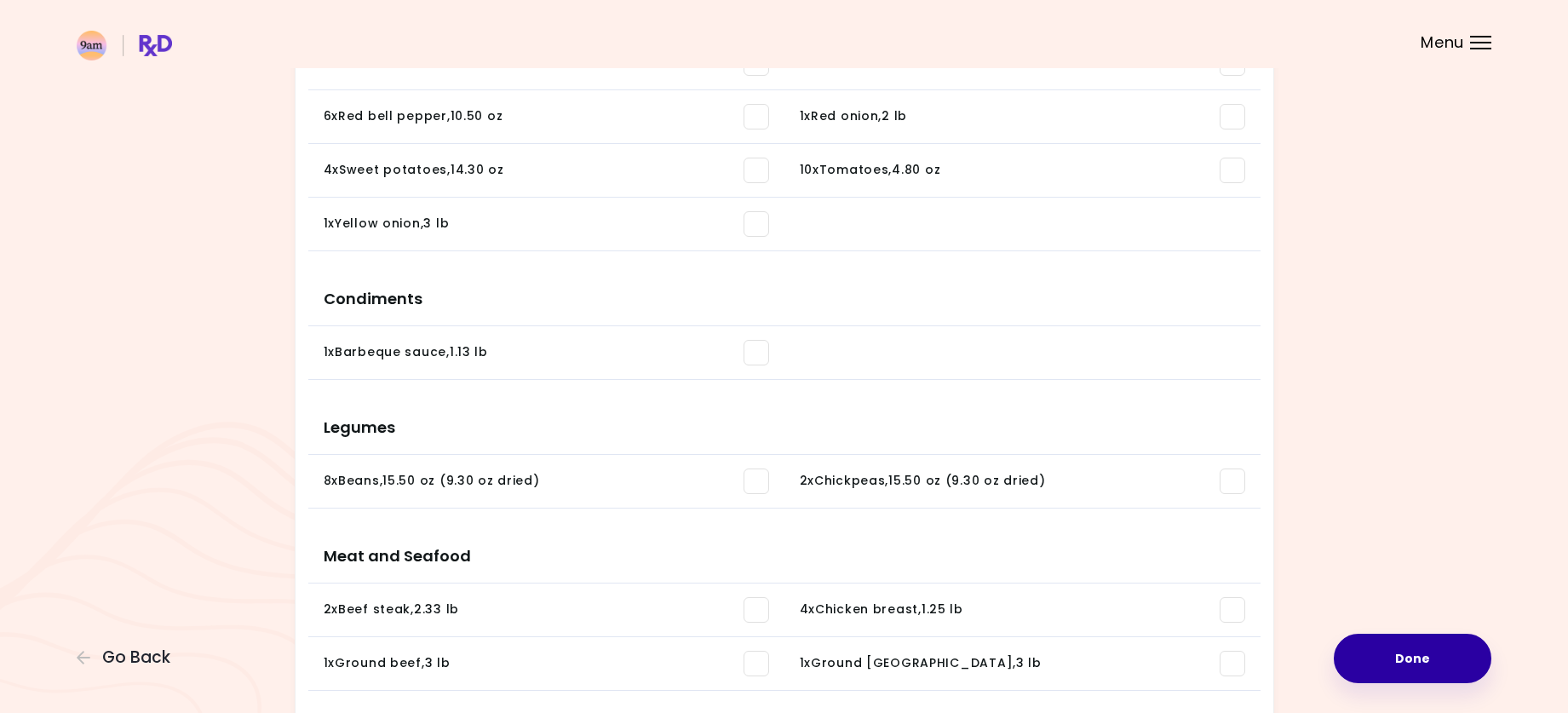
click at [1378, 668] on button "Done" at bounding box center [1412, 658] width 158 height 49
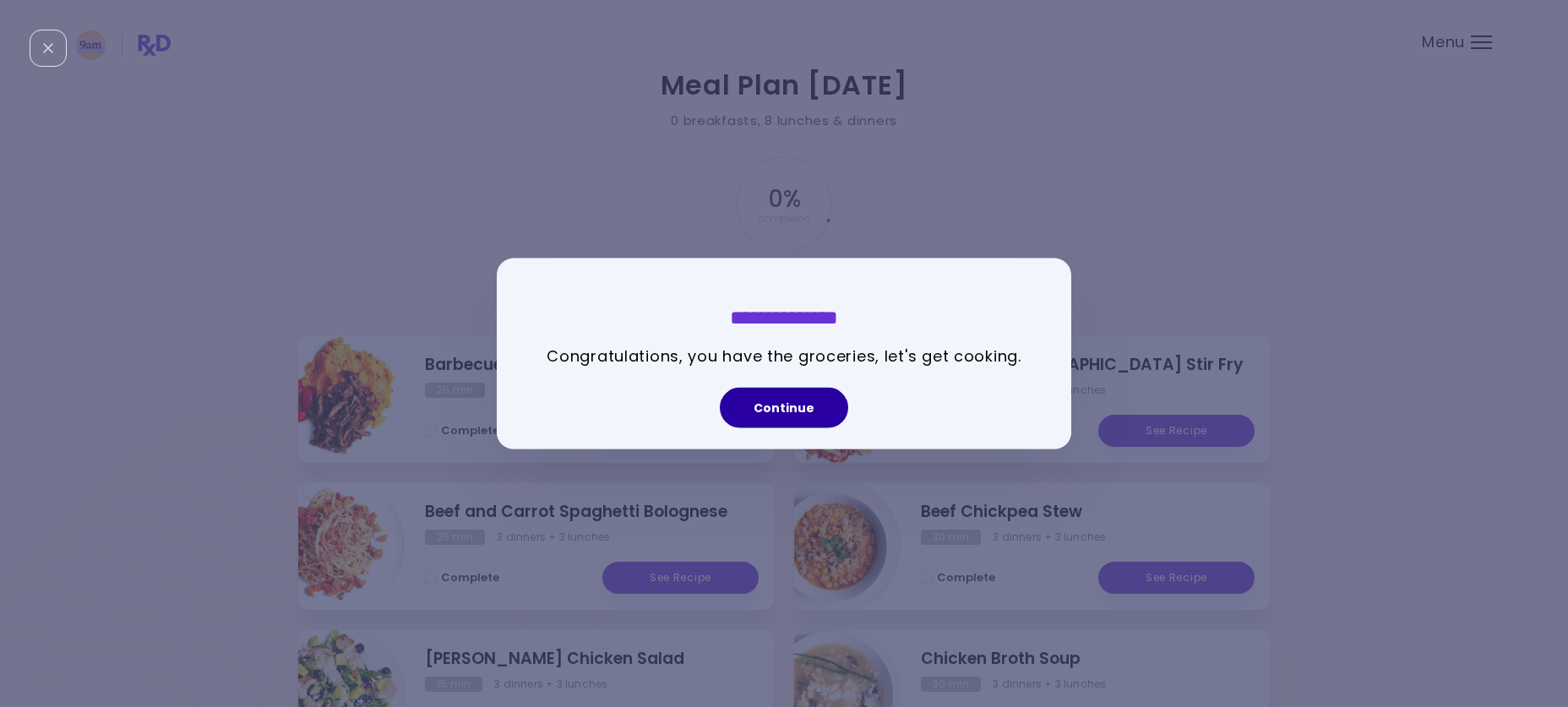
click at [777, 400] on button "Continue" at bounding box center [784, 408] width 128 height 40
